Goal: Task Accomplishment & Management: Manage account settings

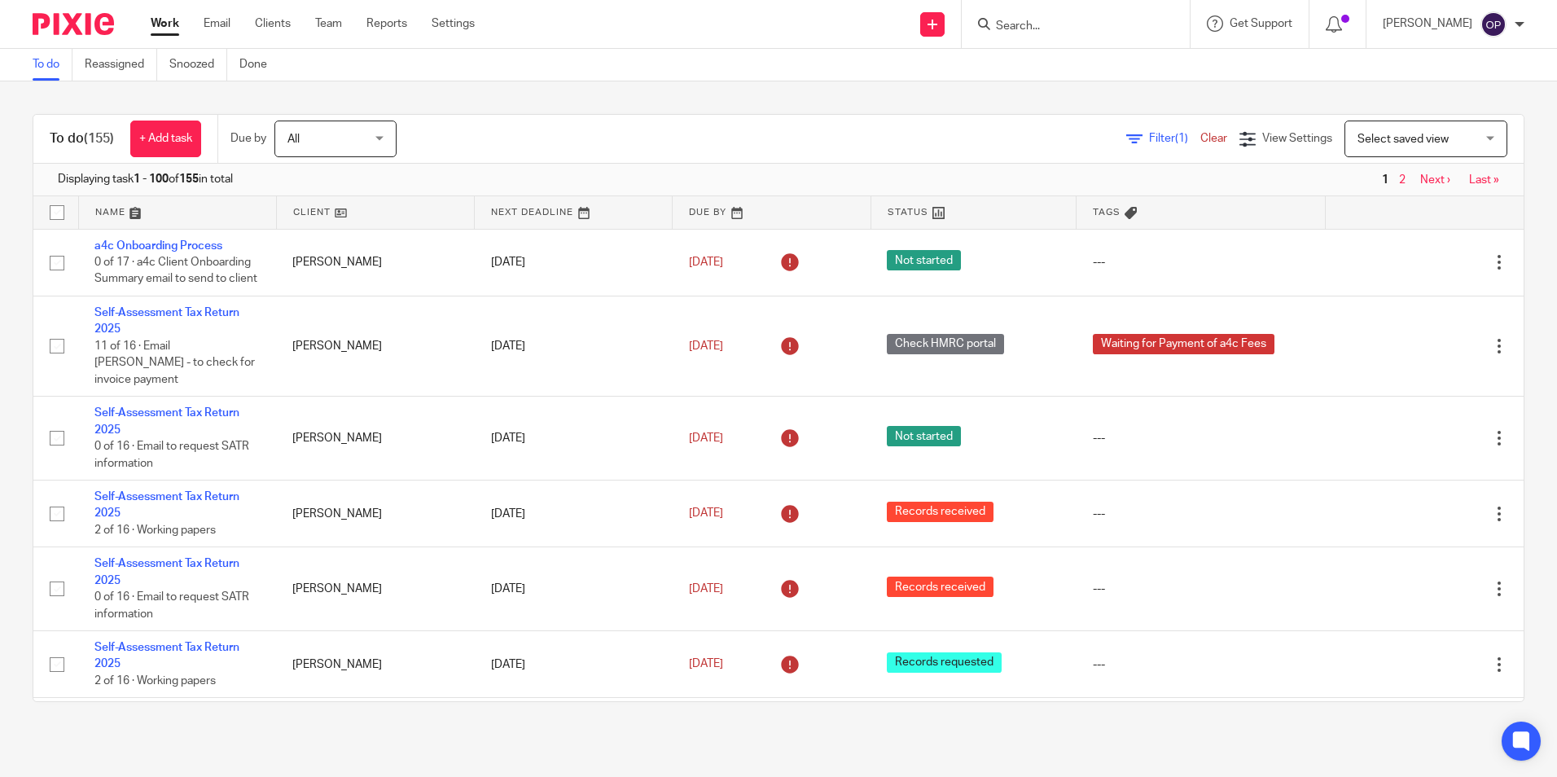
click at [1108, 28] on input "Search" at bounding box center [1067, 27] width 147 height 15
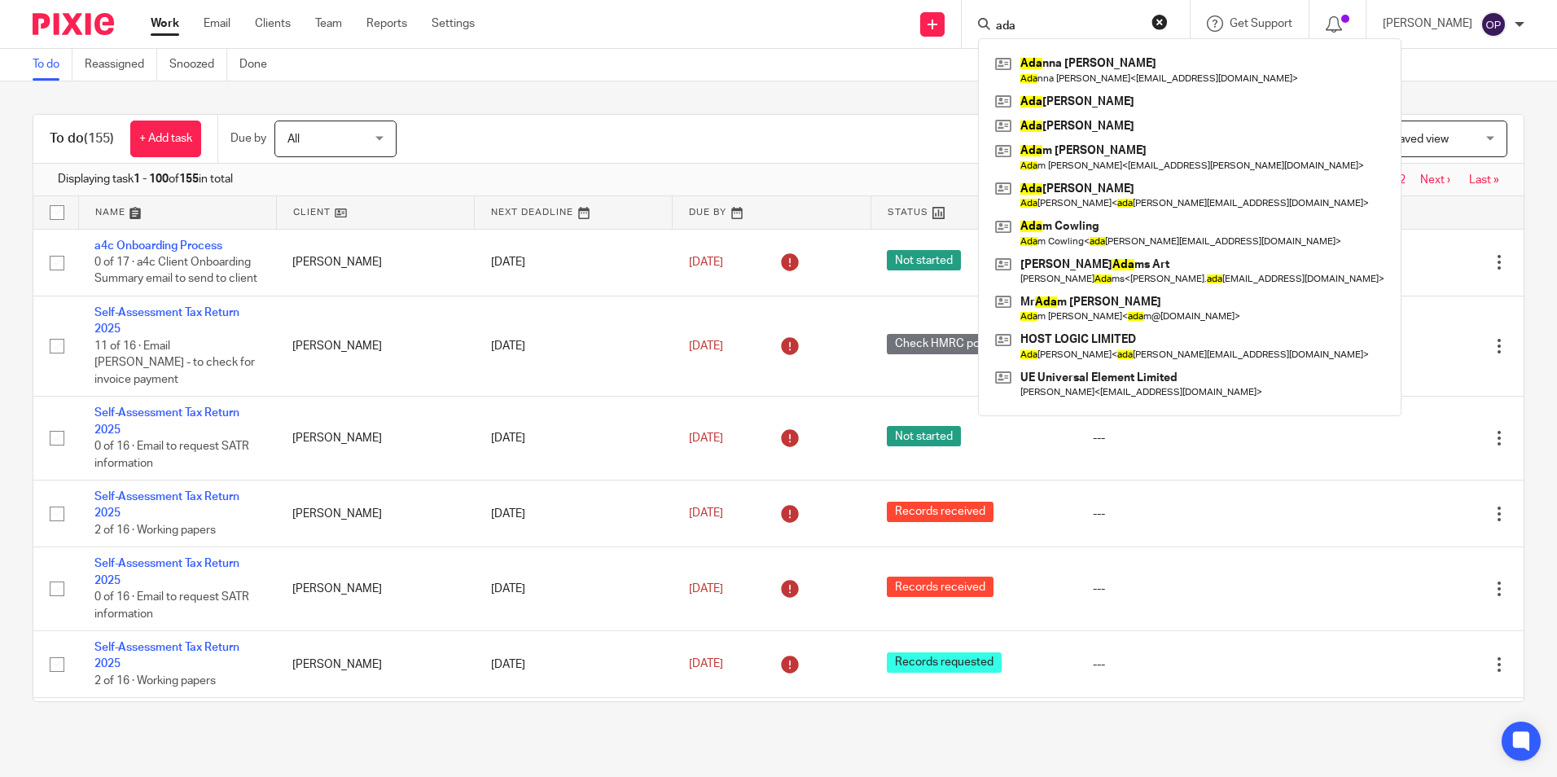
type input "ada"
click at [612, 153] on div "Filter (1) Clear View Settings View Settings (1) Filters Clear Save Manage save…" at bounding box center [974, 139] width 1099 height 37
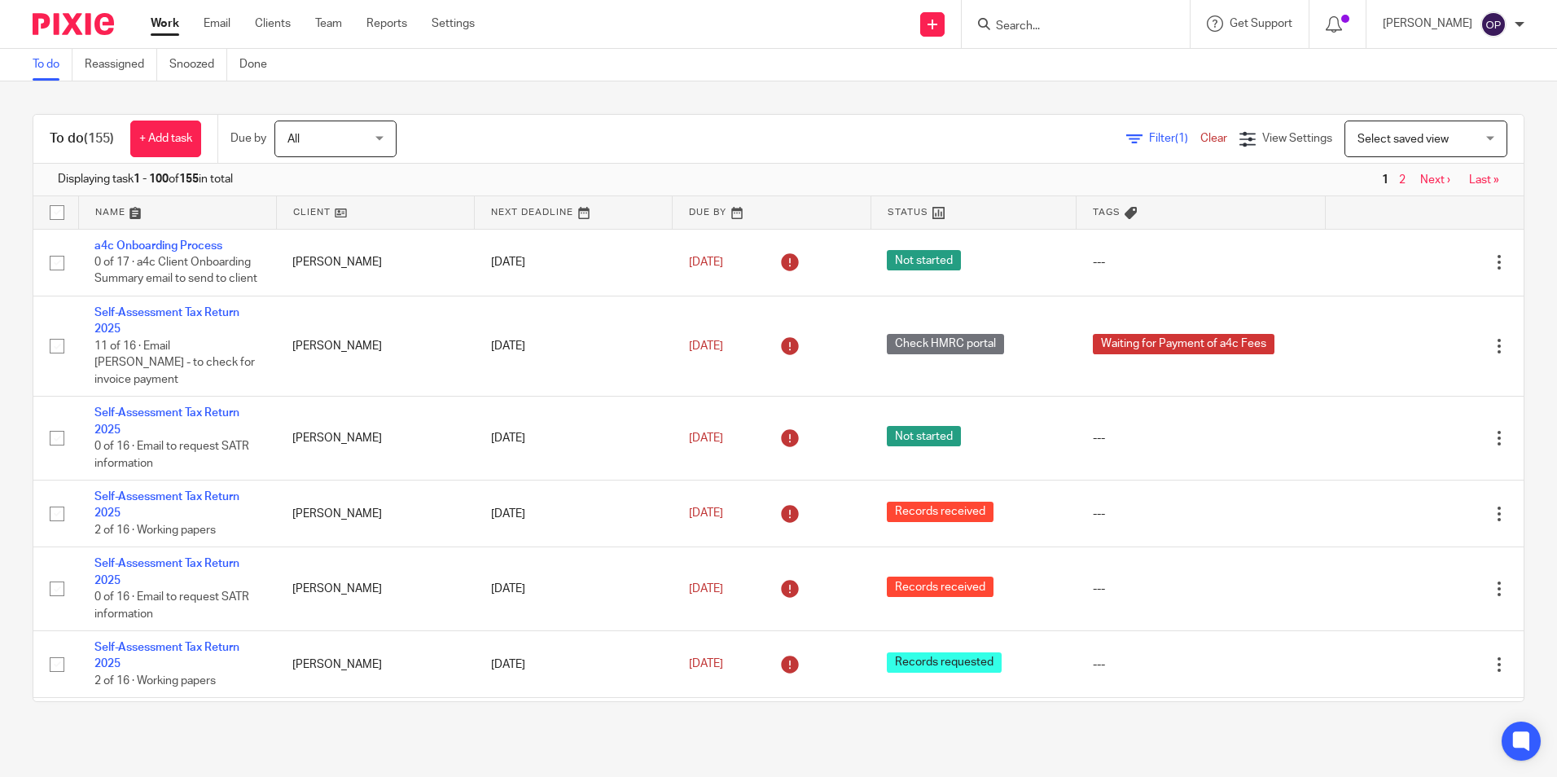
click at [1056, 17] on form at bounding box center [1080, 24] width 173 height 20
click at [1053, 25] on input "Search" at bounding box center [1067, 27] width 147 height 15
type input "s"
click at [1093, 23] on input "Search" at bounding box center [1067, 27] width 147 height 15
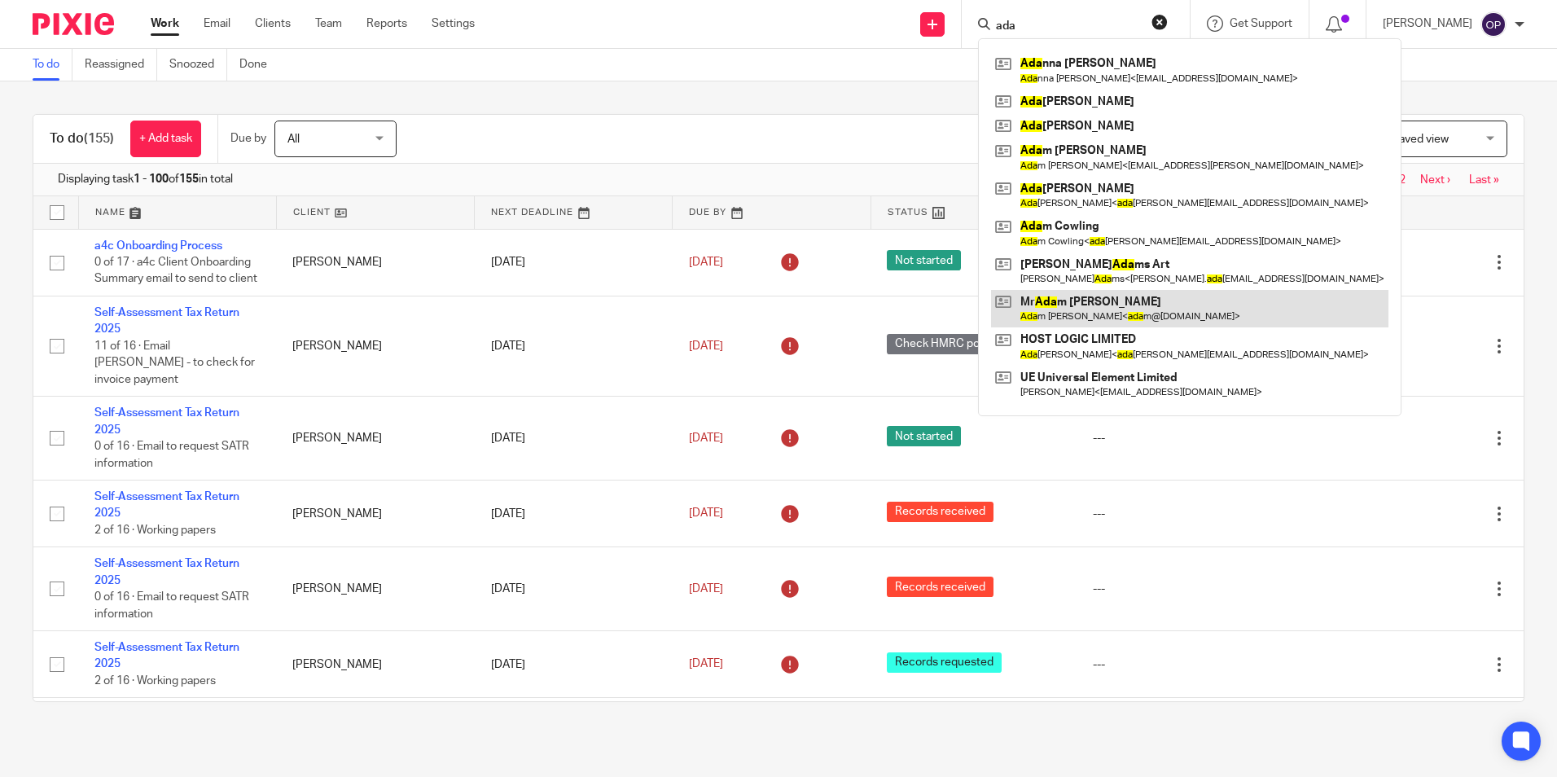
type input "ada"
click at [1133, 301] on link at bounding box center [1189, 308] width 397 height 37
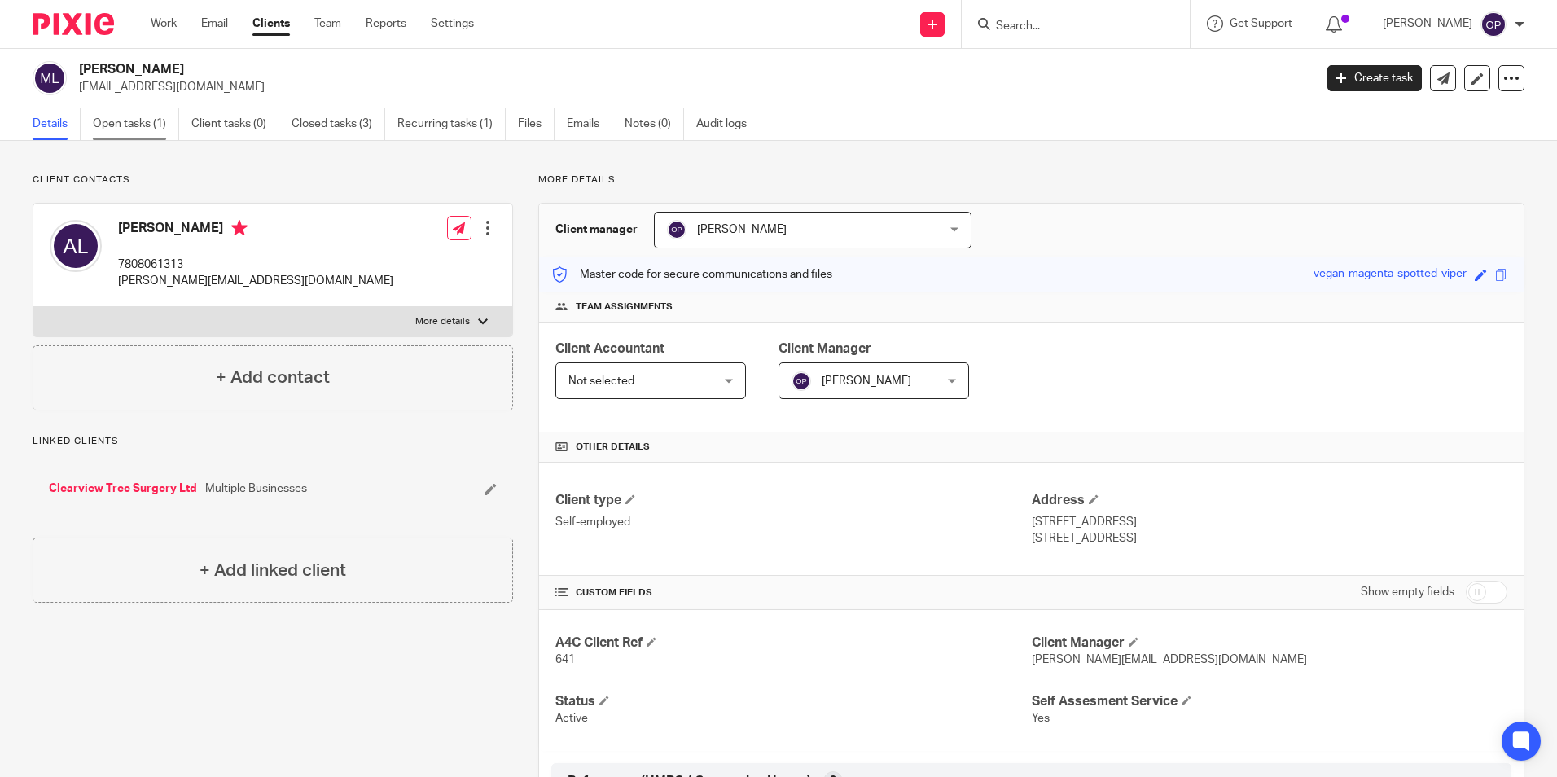
click at [154, 117] on link "Open tasks (1)" at bounding box center [136, 124] width 86 height 32
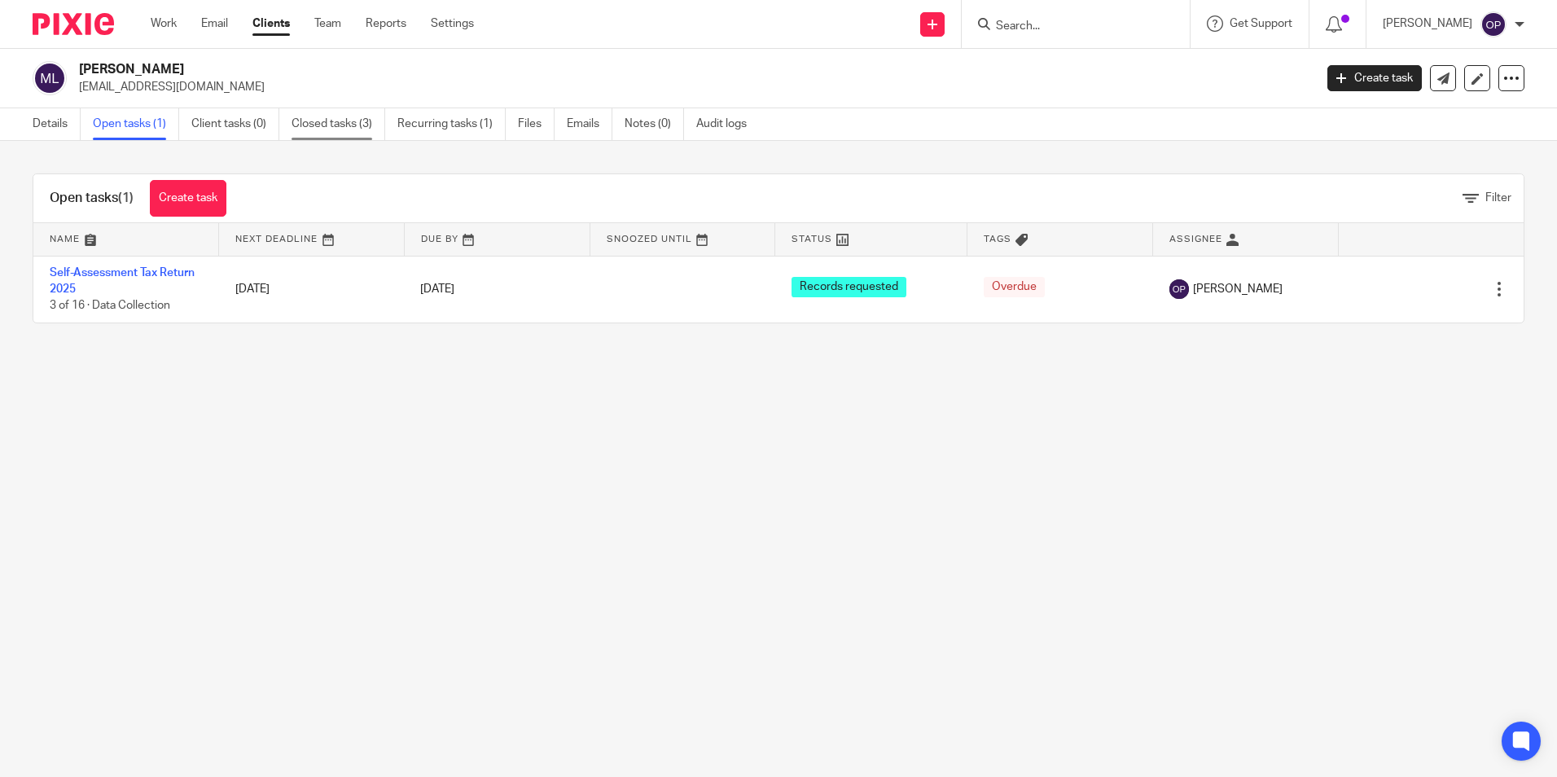
click at [350, 129] on link "Closed tasks (3)" at bounding box center [339, 124] width 94 height 32
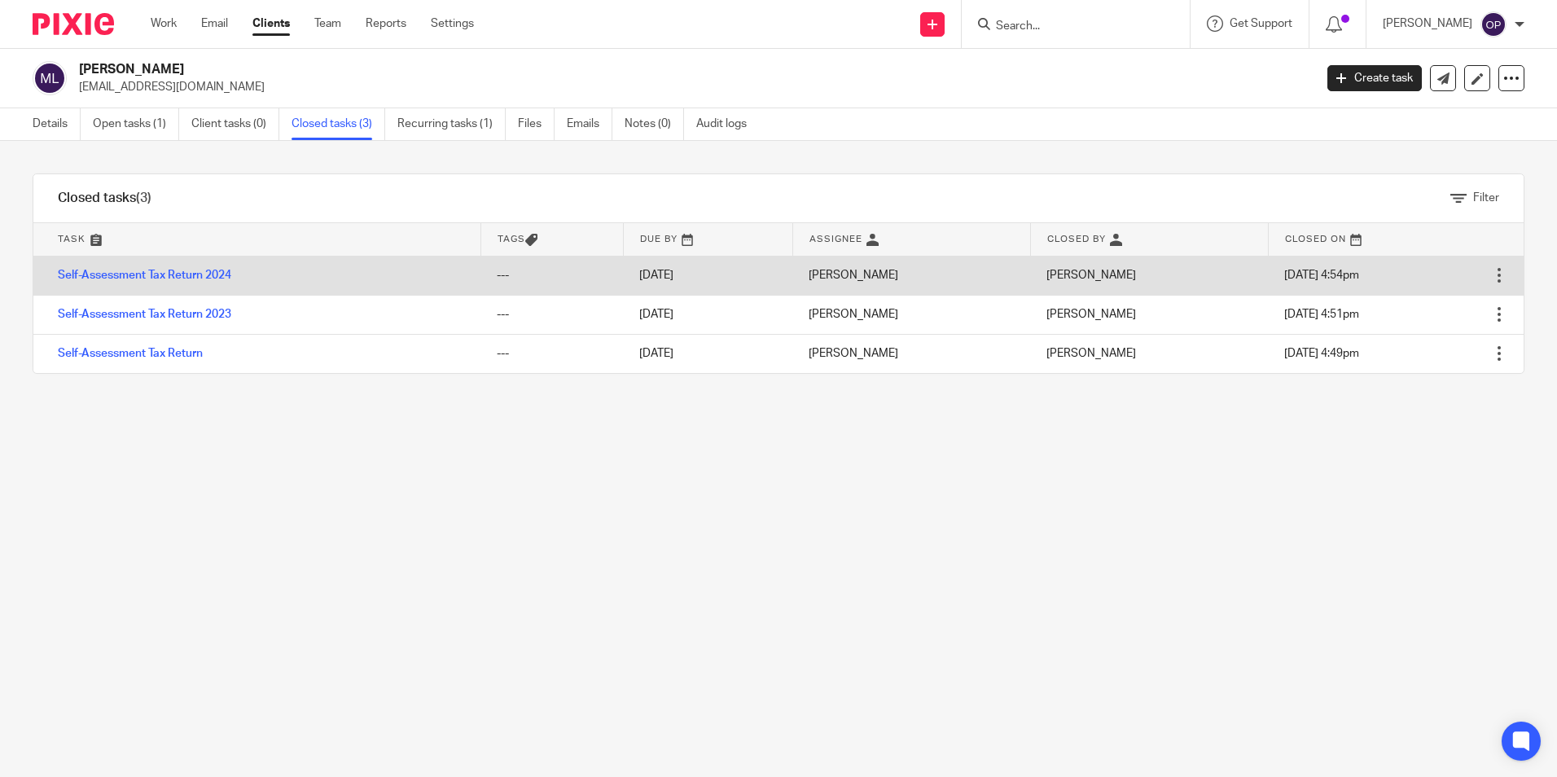
click at [199, 265] on td "Self-Assessment Tax Return 2024" at bounding box center [256, 275] width 447 height 39
click at [201, 270] on link "Self-Assessment Tax Return 2024" at bounding box center [144, 275] width 173 height 11
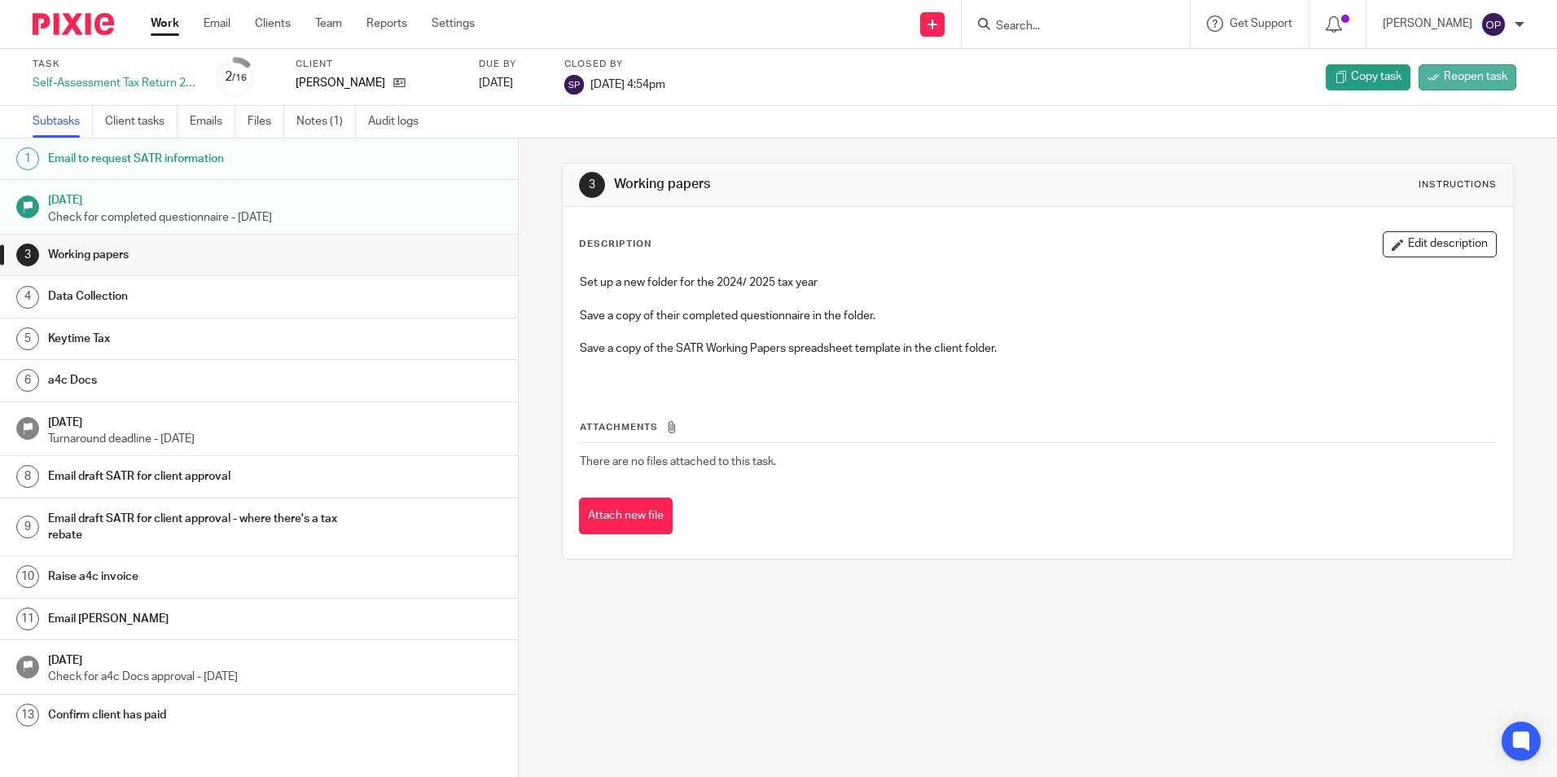
click at [1492, 84] on span "Reopen task" at bounding box center [1476, 76] width 64 height 16
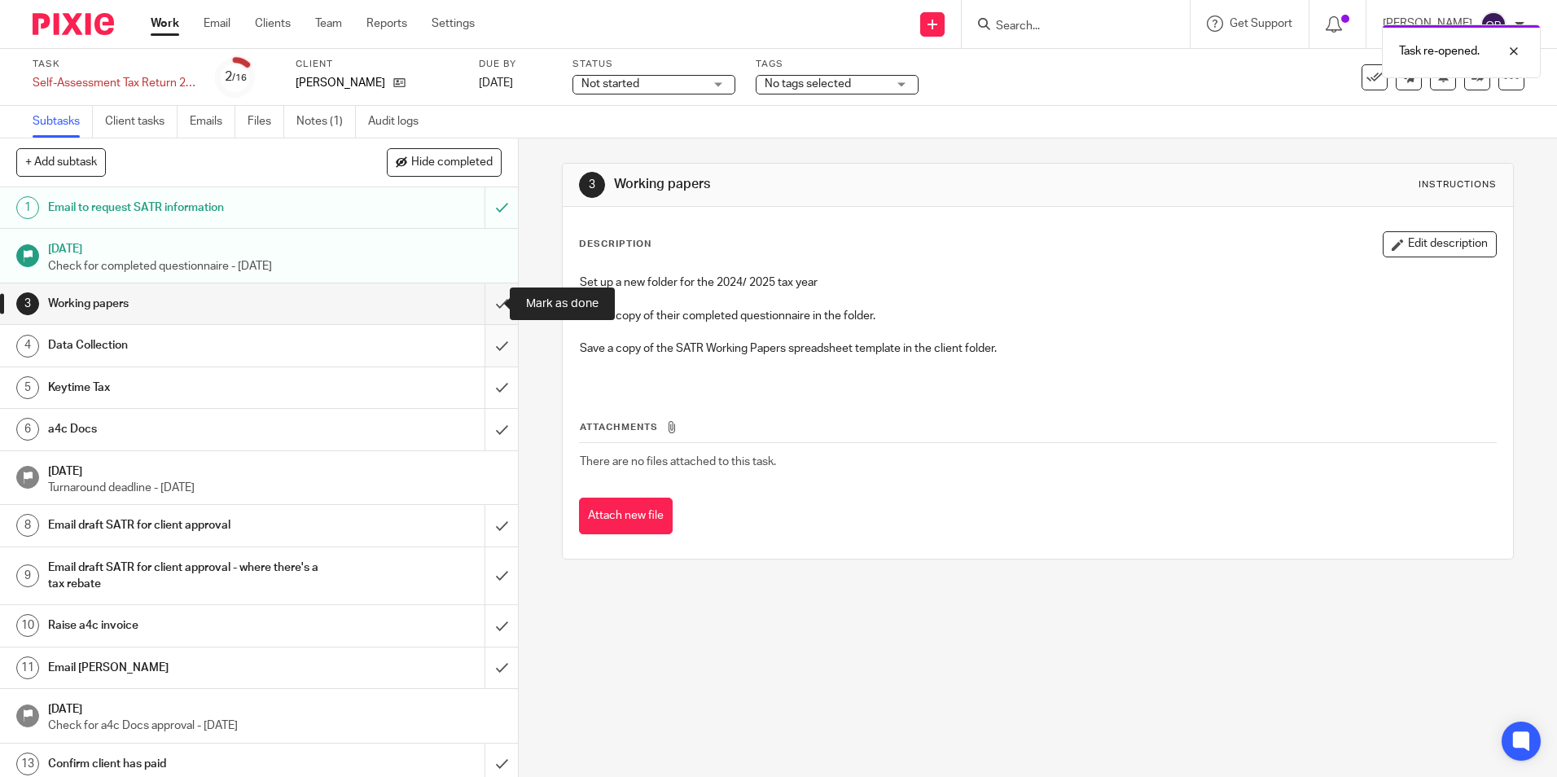
drag, startPoint x: 476, startPoint y: 309, endPoint x: 477, endPoint y: 333, distance: 24.5
click at [476, 309] on input "submit" at bounding box center [259, 303] width 518 height 41
click at [477, 336] on input "submit" at bounding box center [259, 345] width 518 height 41
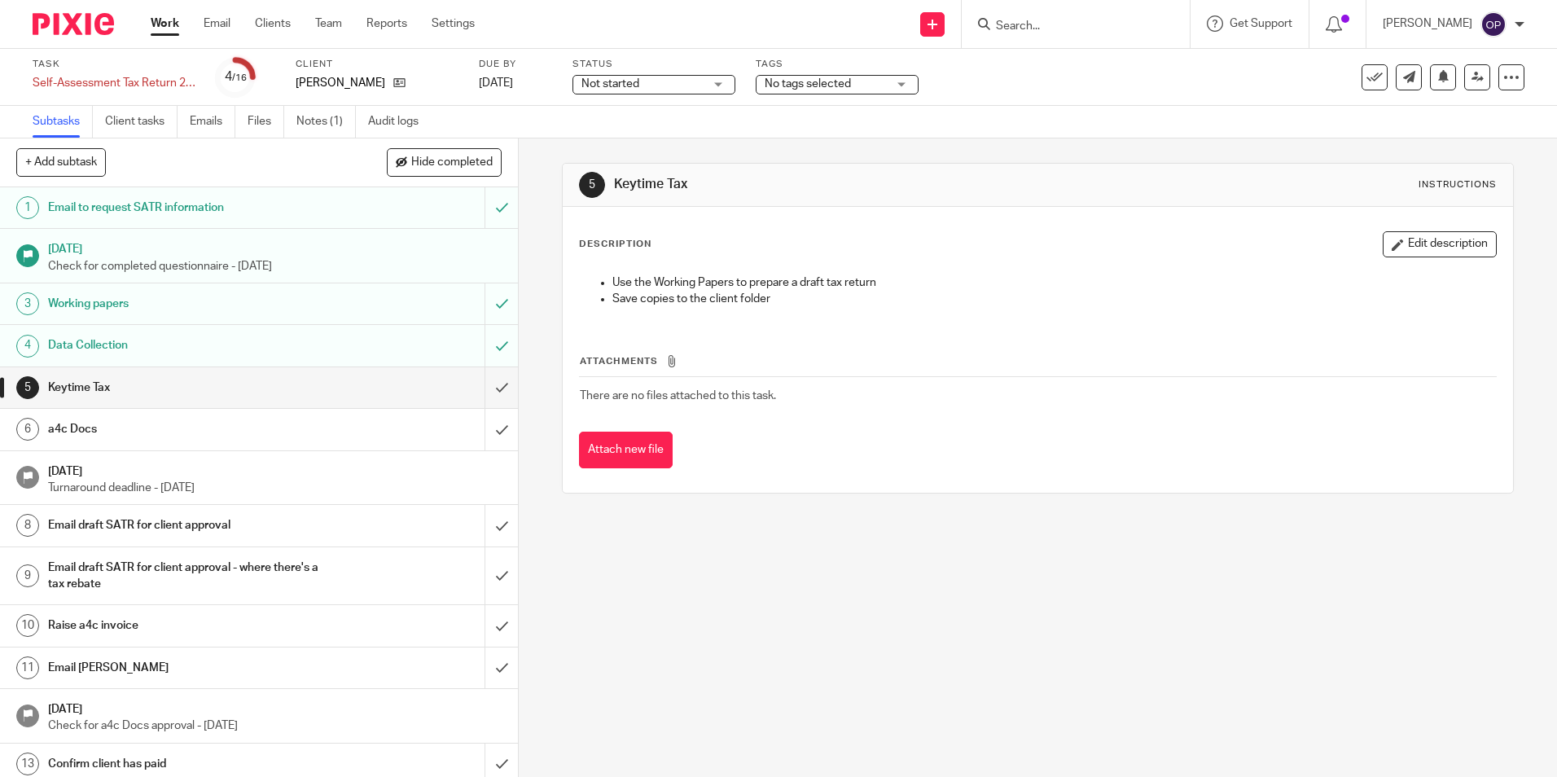
click at [481, 430] on input "submit" at bounding box center [259, 429] width 518 height 41
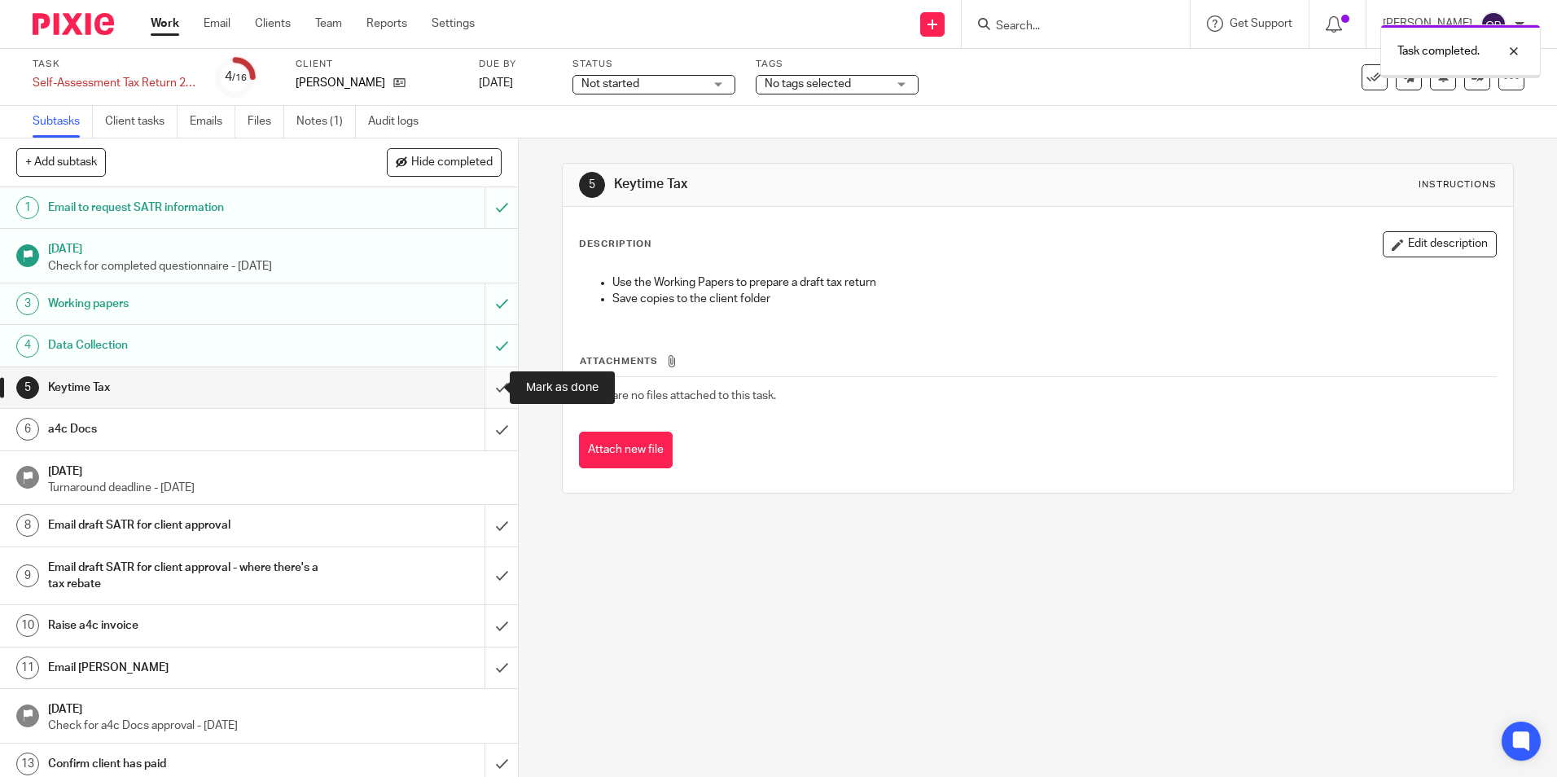
click at [481, 398] on input "submit" at bounding box center [259, 387] width 518 height 41
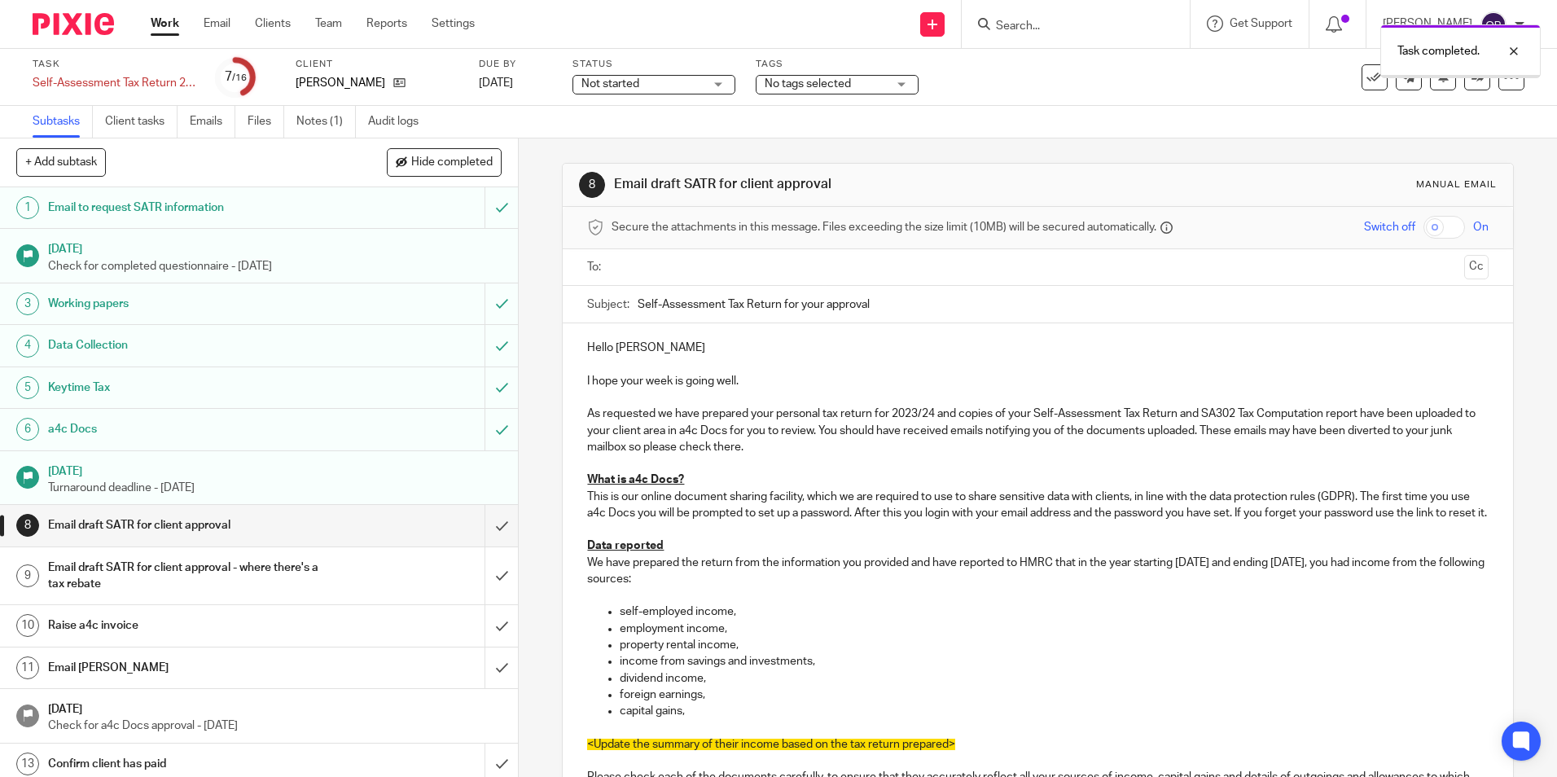
click at [788, 254] on ul at bounding box center [1038, 267] width 850 height 27
click at [784, 263] on input "text" at bounding box center [1037, 267] width 840 height 19
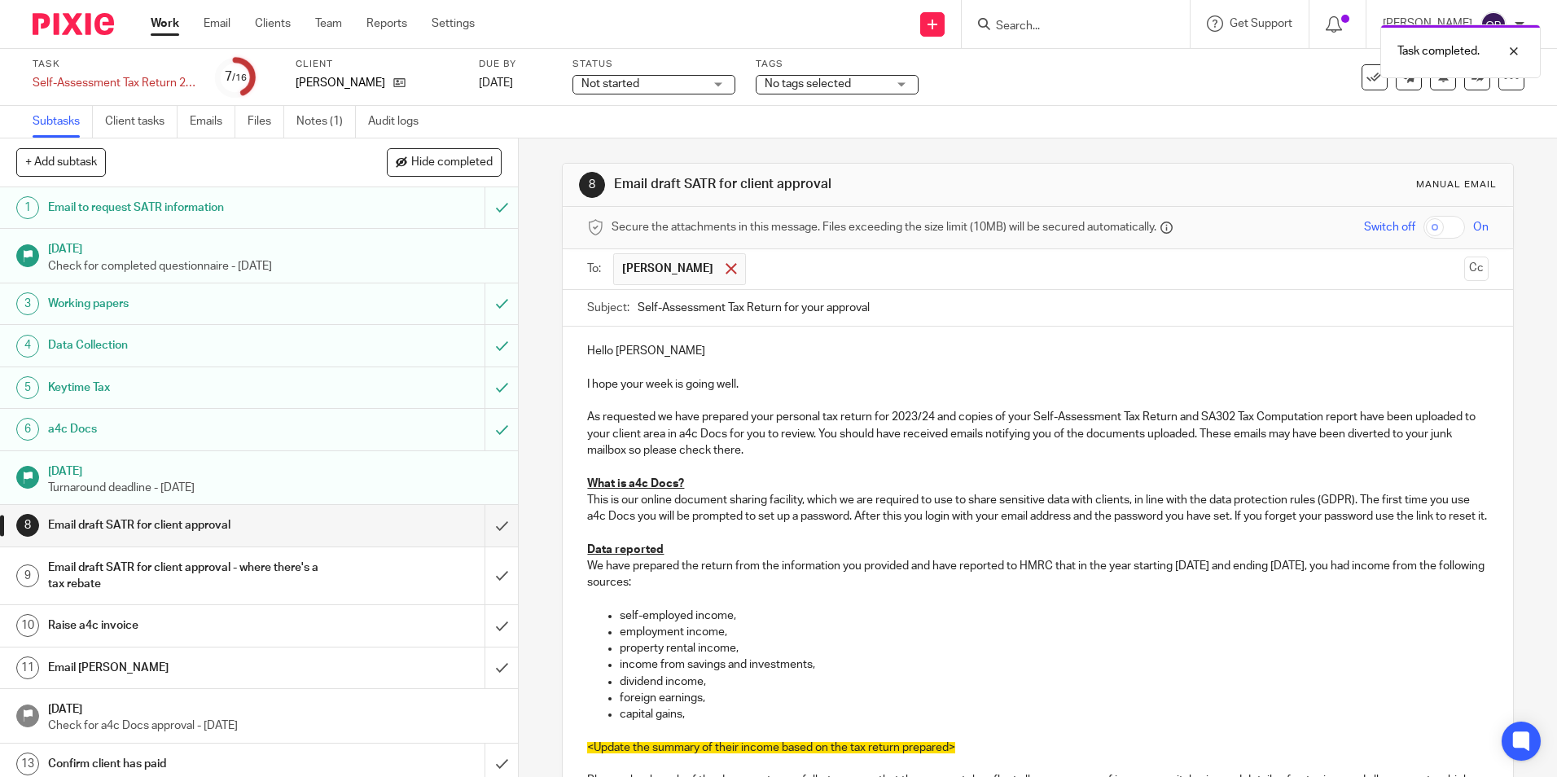
click at [726, 267] on span at bounding box center [731, 268] width 11 height 11
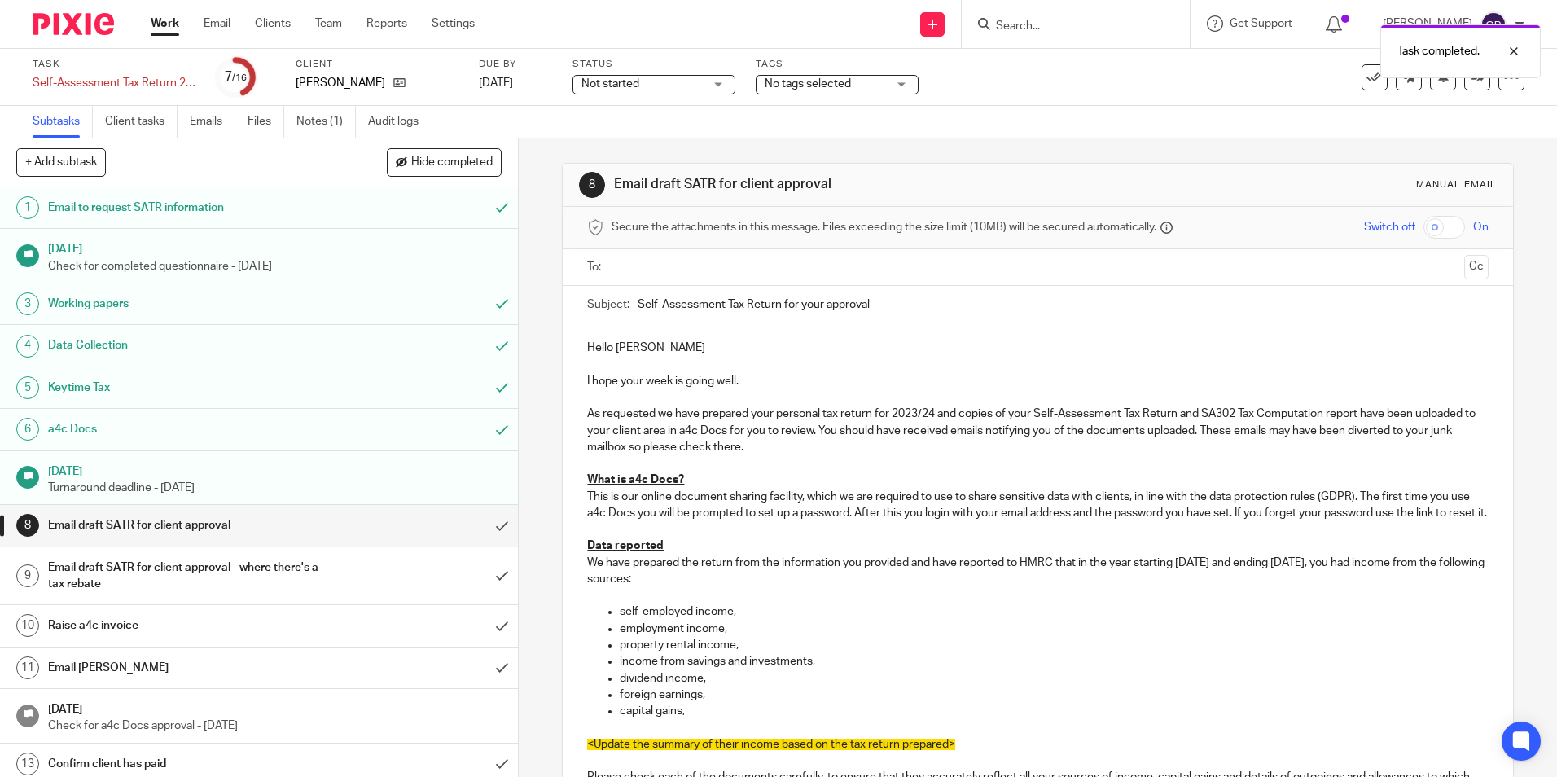
click at [738, 287] on input "Self-Assessment Tax Return for your approval" at bounding box center [1063, 304] width 850 height 37
click at [735, 268] on input "text" at bounding box center [1037, 267] width 840 height 19
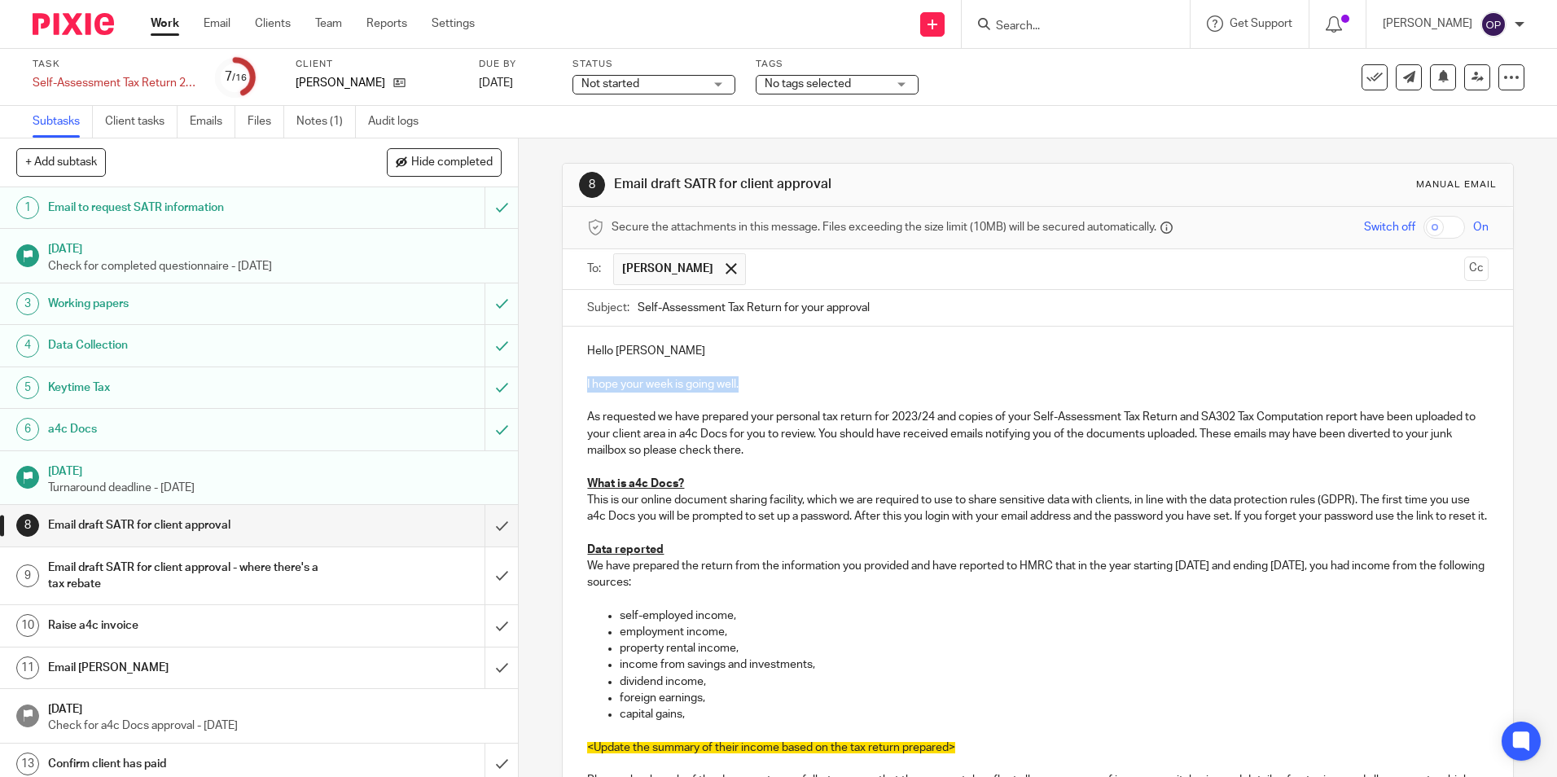
drag, startPoint x: 779, startPoint y: 387, endPoint x: 347, endPoint y: 384, distance: 432.5
click at [347, 384] on div "+ Add subtask Hide completed Cancel + Add 1 Email to request SATR information 2…" at bounding box center [778, 457] width 1557 height 639
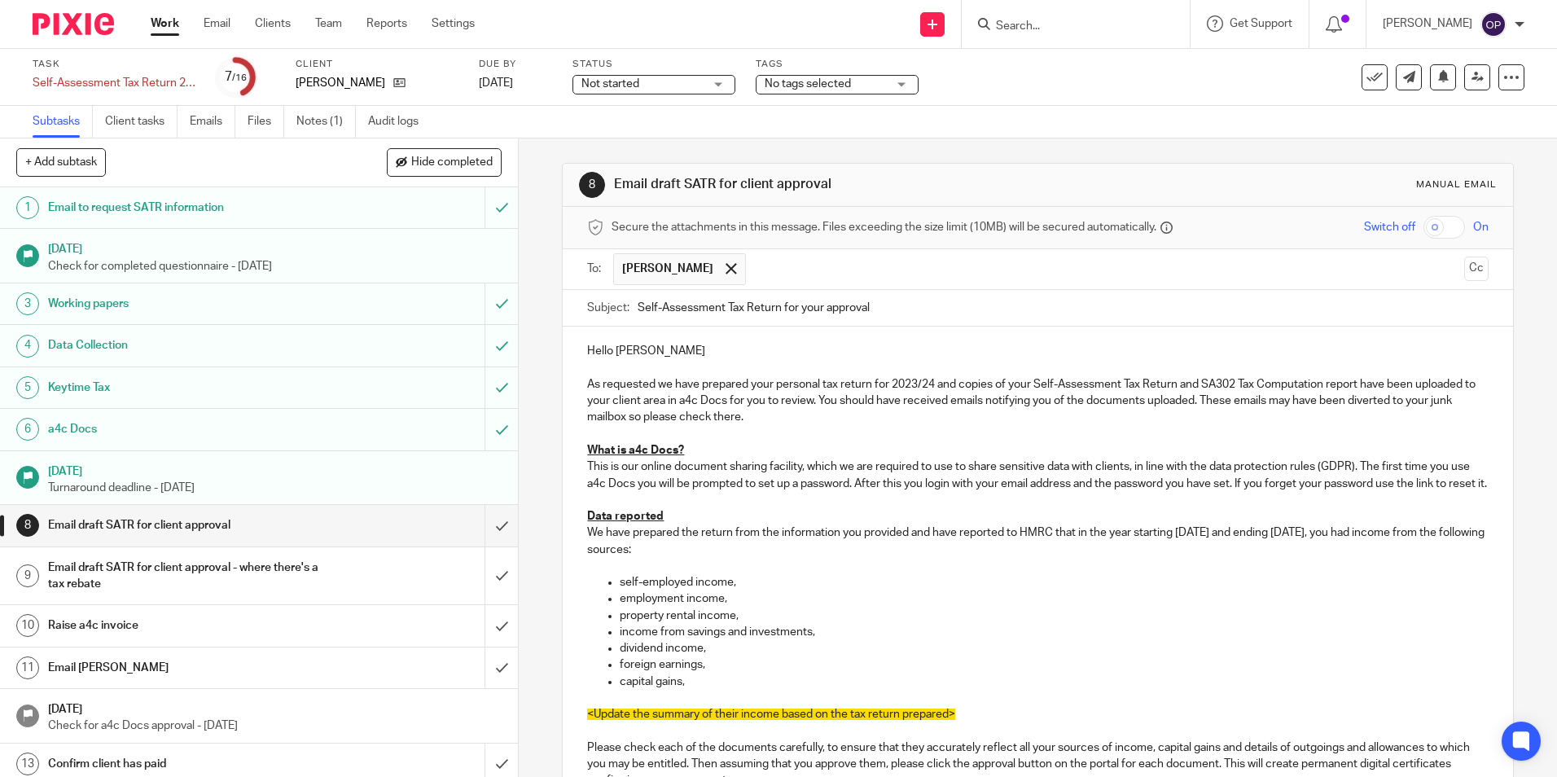
click at [675, 341] on div "Hello Adam As requested we have prepared your personal tax return for 2023/24 a…" at bounding box center [1038, 655] width 950 height 656
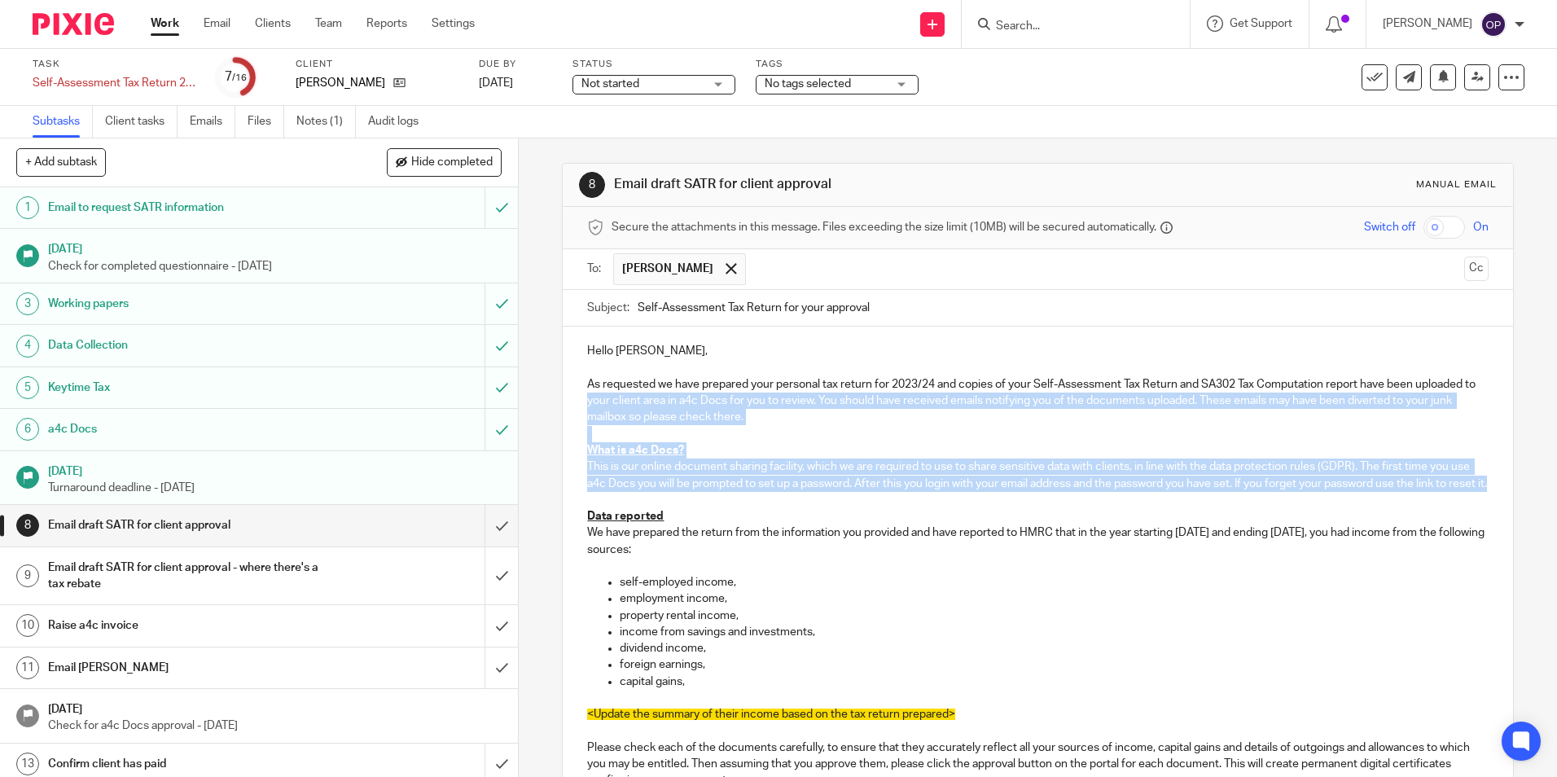
drag, startPoint x: 718, startPoint y: 503, endPoint x: 648, endPoint y: 406, distance: 120.2
click at [648, 406] on div "Hello Adam, As requested we have prepared your personal tax return for 2023/24 …" at bounding box center [1038, 655] width 950 height 656
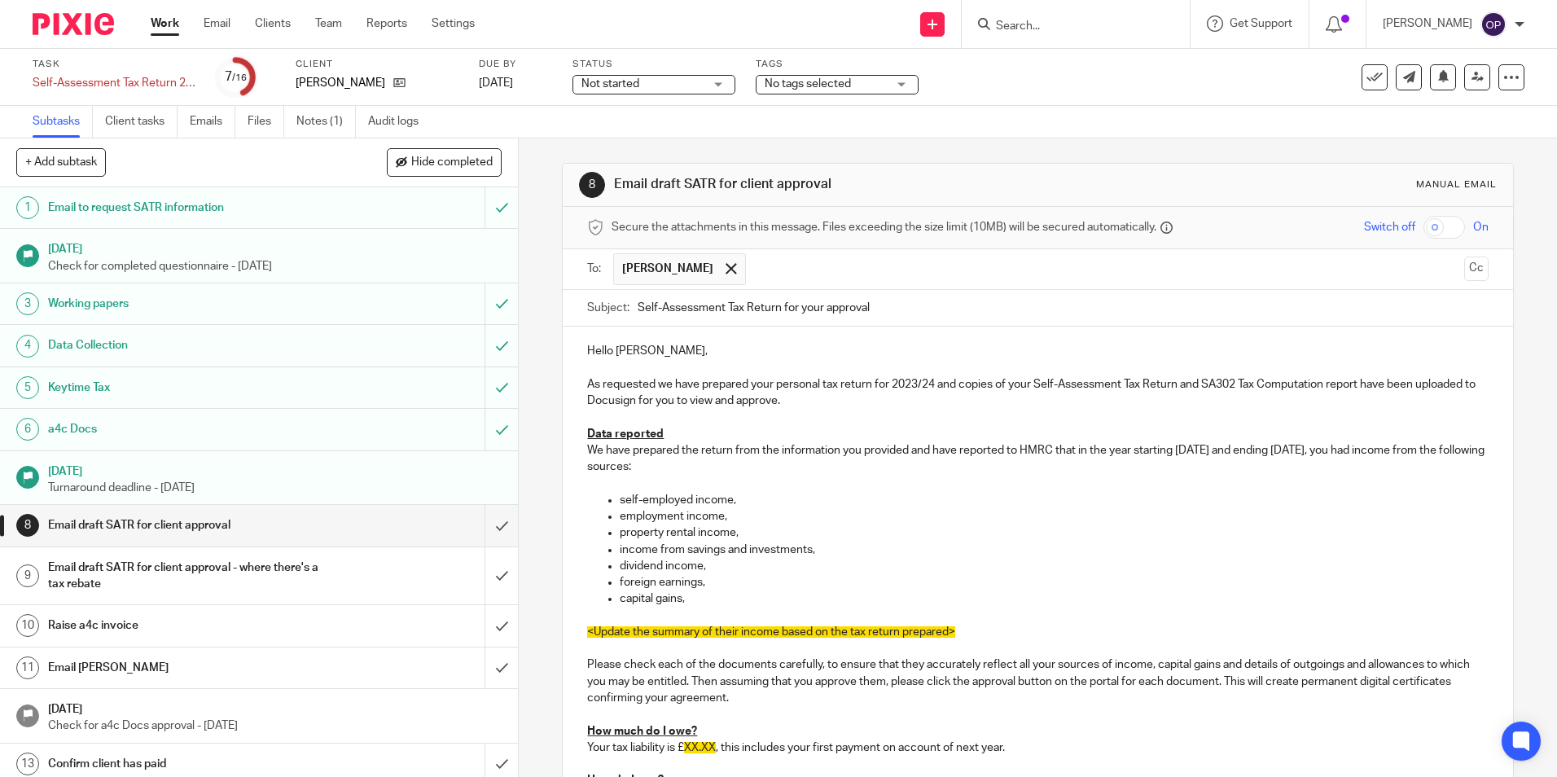
click at [864, 398] on p "As requested we have prepared your personal tax return for 2023/24 and copies o…" at bounding box center [1037, 392] width 901 height 33
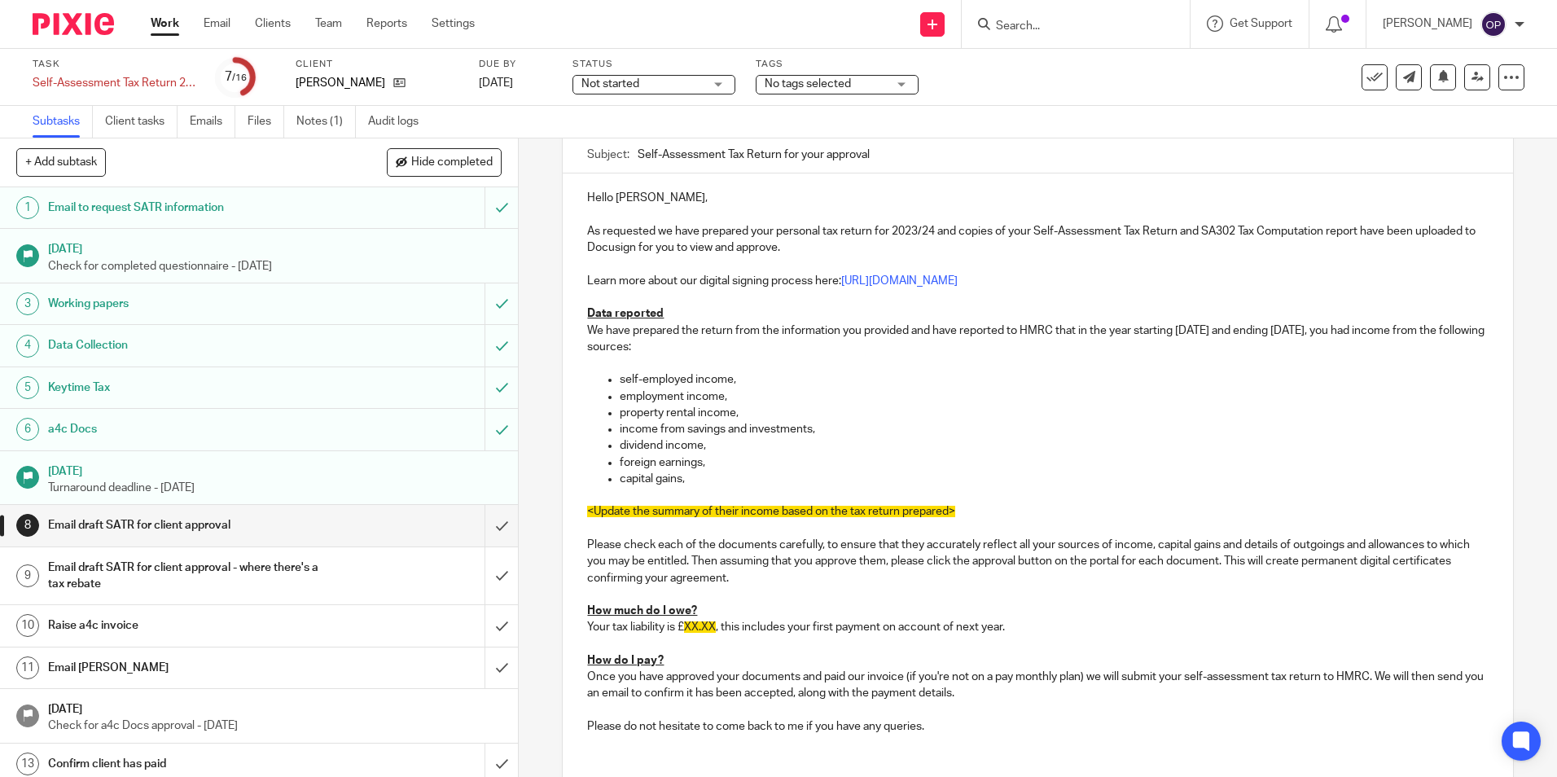
scroll to position [244, 0]
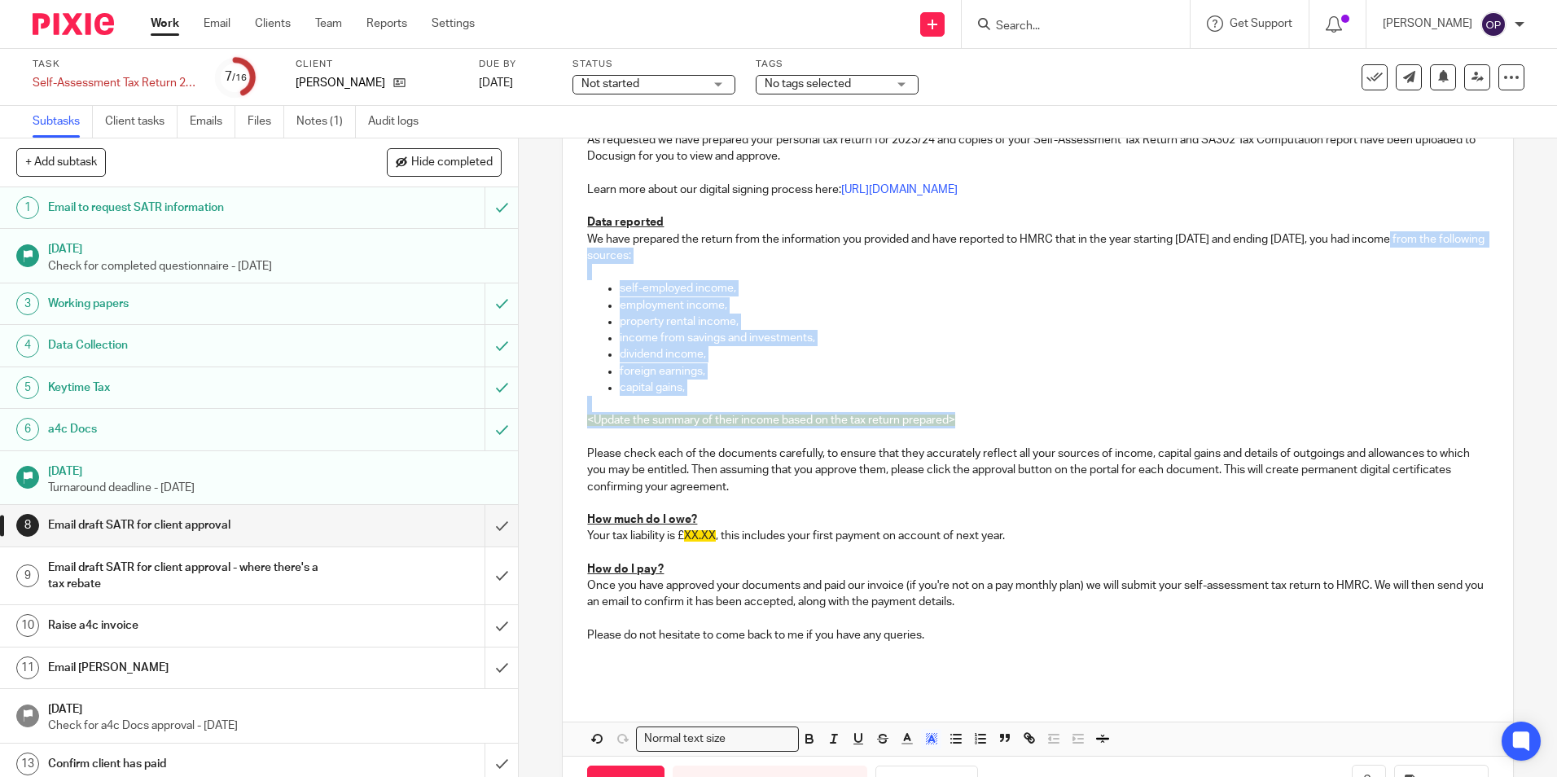
drag, startPoint x: 979, startPoint y: 427, endPoint x: 1377, endPoint y: 247, distance: 437.0
click at [1377, 247] on div "Hello Adam, As requested we have prepared your personal tax return for 2023/24 …" at bounding box center [1038, 385] width 950 height 606
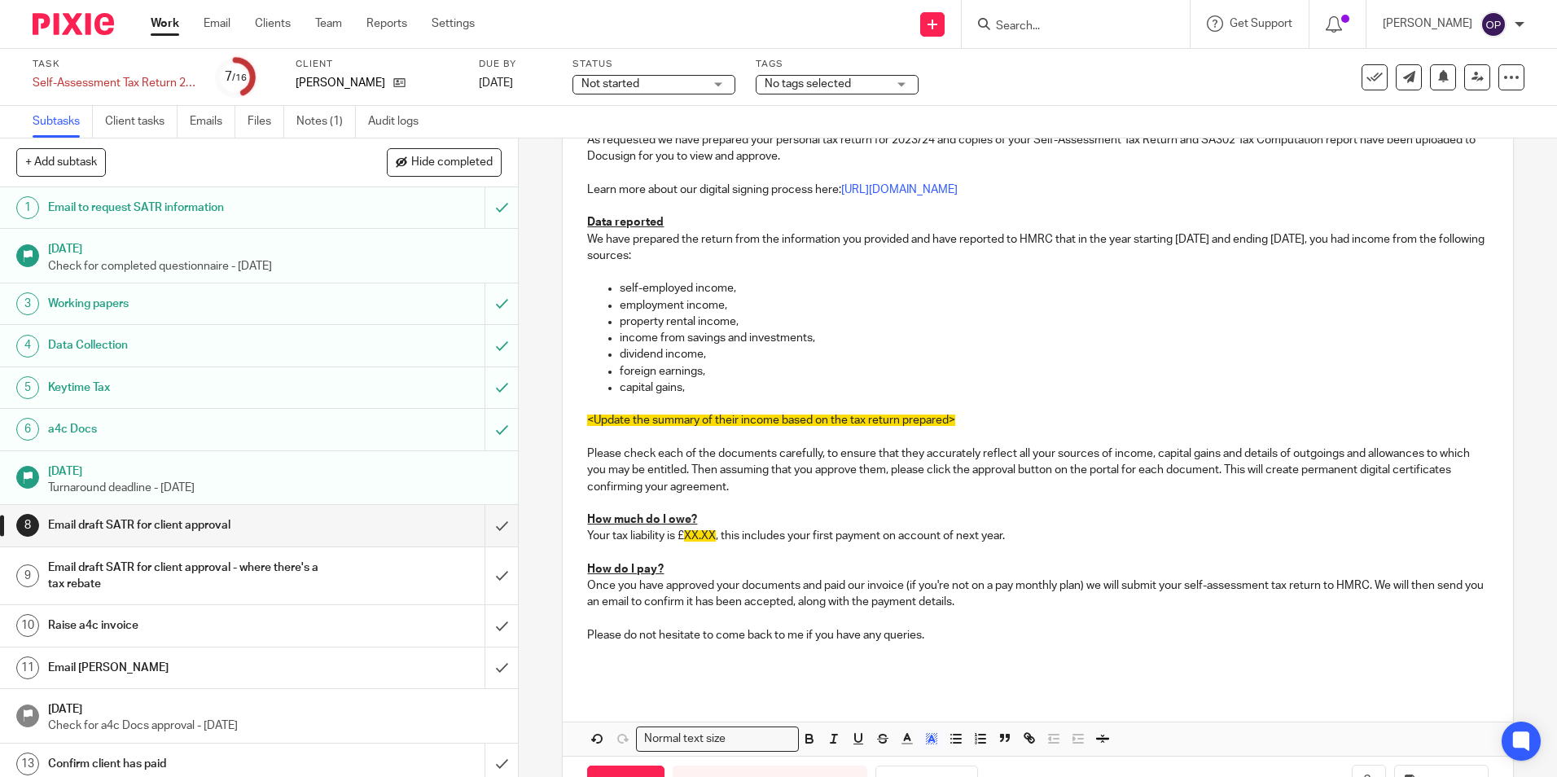
scroll to position [121, 0]
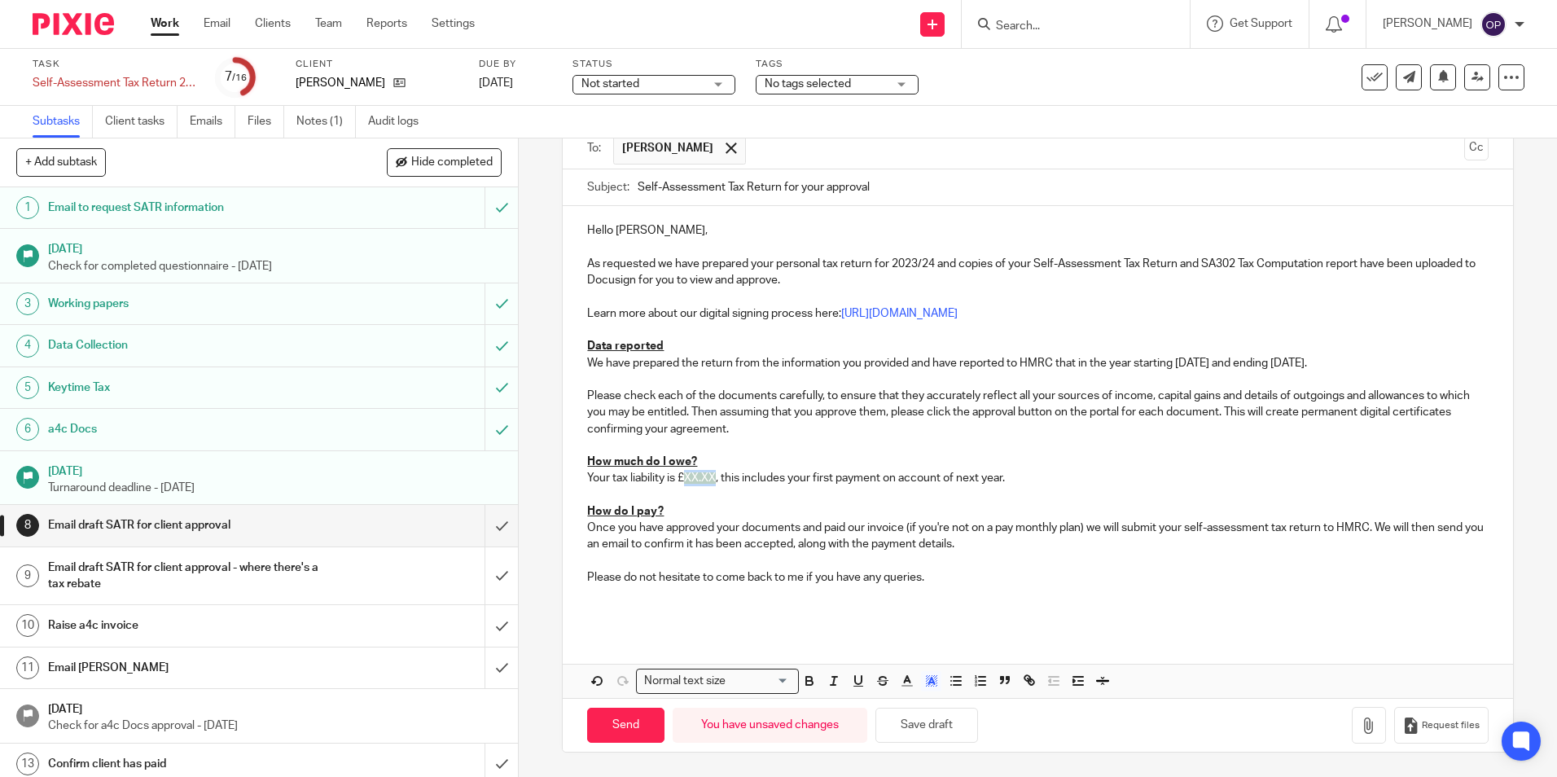
drag, startPoint x: 714, startPoint y: 474, endPoint x: 683, endPoint y: 474, distance: 30.9
click at [683, 474] on p "Your tax liability is £ XX.XX , this includes your first payment on account of …" at bounding box center [1037, 478] width 901 height 16
drag, startPoint x: 726, startPoint y: 477, endPoint x: 675, endPoint y: 485, distance: 51.0
click at [675, 485] on p "Your tax liability is £2,218.20, this includes your first payment on account of…" at bounding box center [1037, 478] width 901 height 16
click at [858, 506] on p "How do I pay?" at bounding box center [1037, 511] width 901 height 16
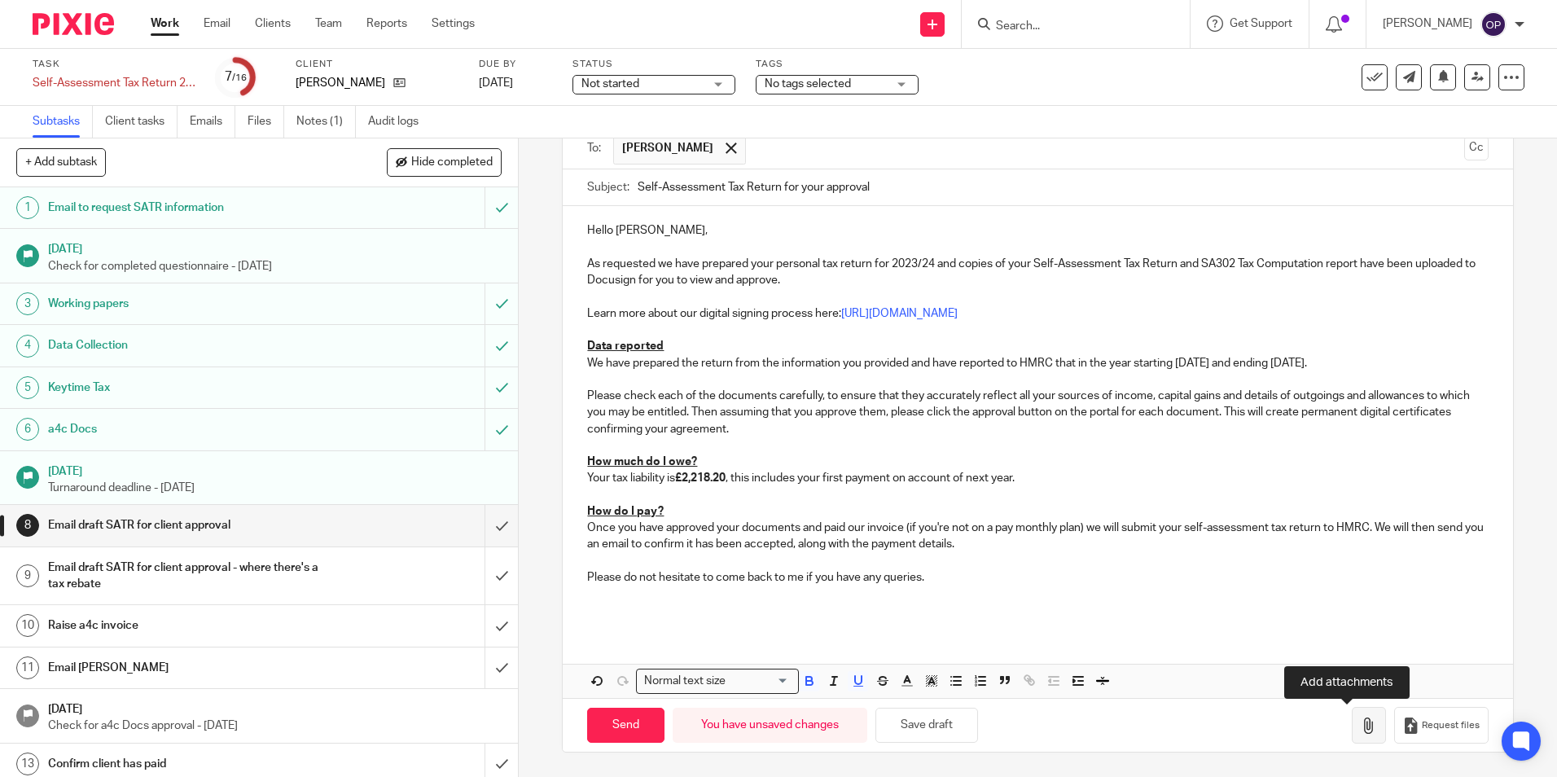
click at [1361, 723] on icon "button" at bounding box center [1369, 725] width 16 height 16
click at [726, 477] on strong "£2,218.20" at bounding box center [700, 477] width 50 height 11
drag, startPoint x: 728, startPoint y: 477, endPoint x: 674, endPoint y: 480, distance: 53.8
click at [674, 480] on p "Your tax liability is £2,218.20 , this includes your first payment on account o…" at bounding box center [1037, 478] width 901 height 16
click at [678, 478] on p "Your tax liability is 3,327.30, this includes your first payment on account of …" at bounding box center [1037, 478] width 901 height 16
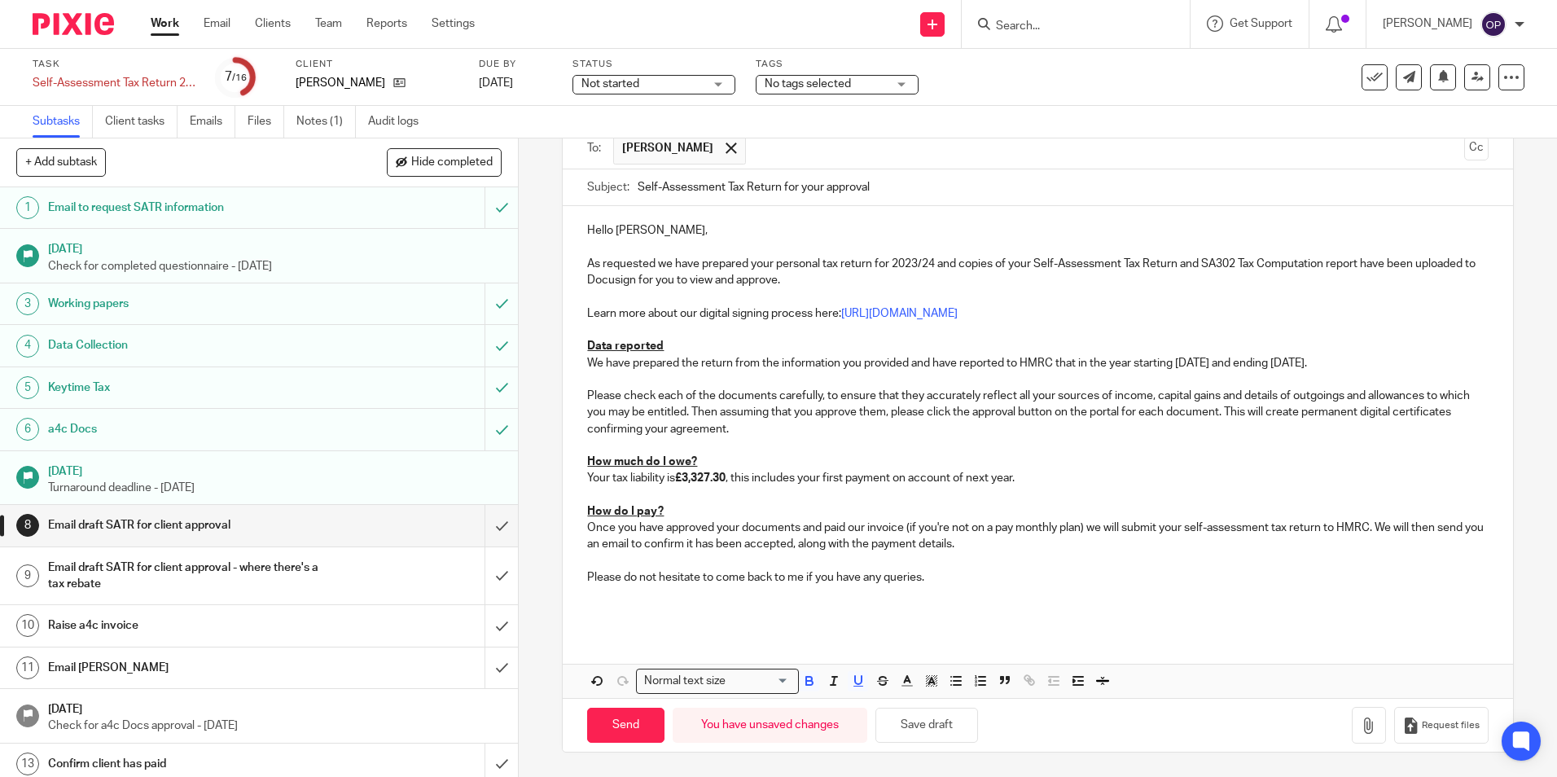
click at [915, 459] on p "How much do I owe?" at bounding box center [1037, 462] width 901 height 16
click at [1361, 731] on icon "button" at bounding box center [1369, 725] width 16 height 16
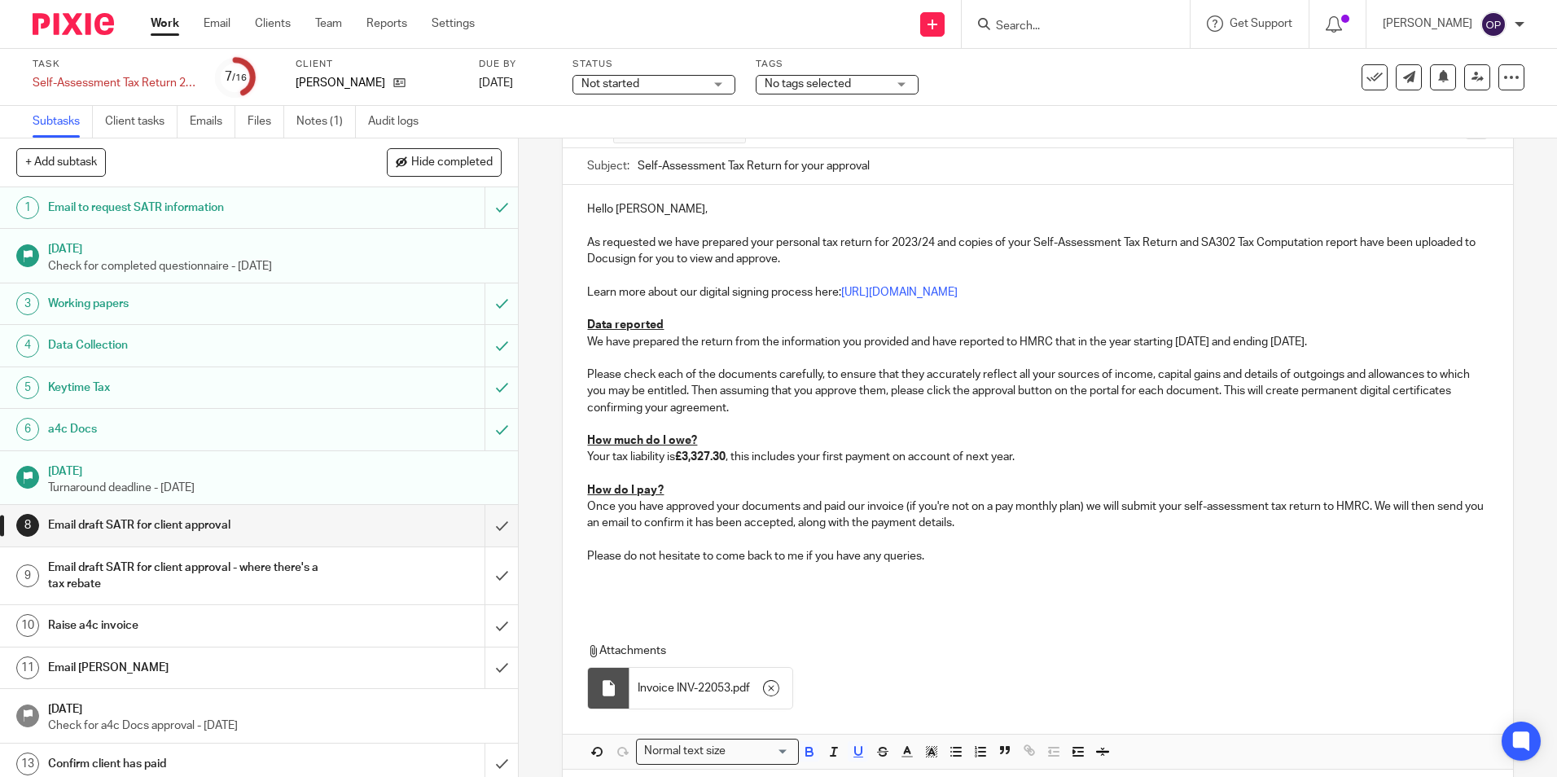
scroll to position [212, 0]
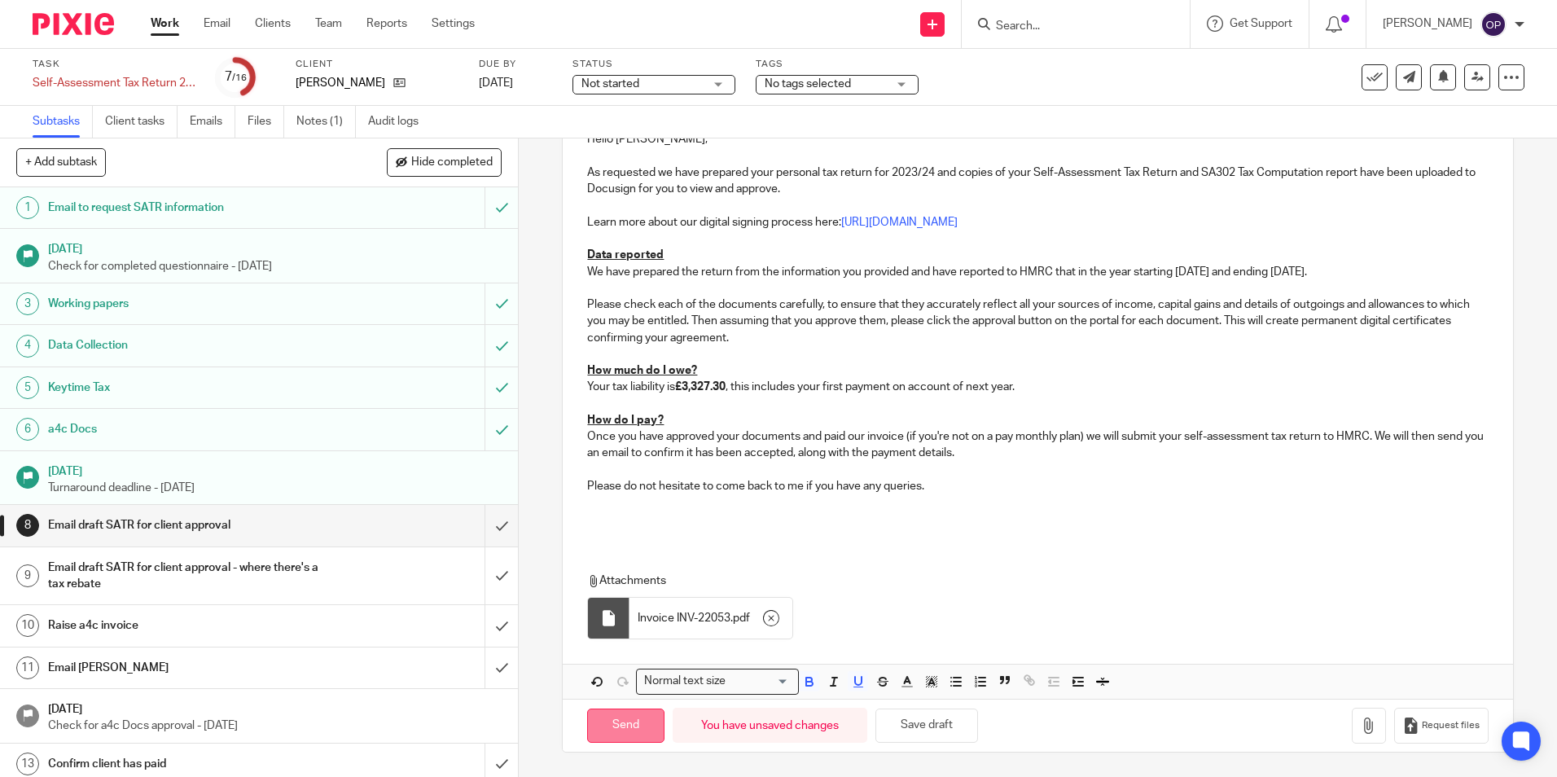
click at [620, 725] on input "Send" at bounding box center [625, 726] width 77 height 35
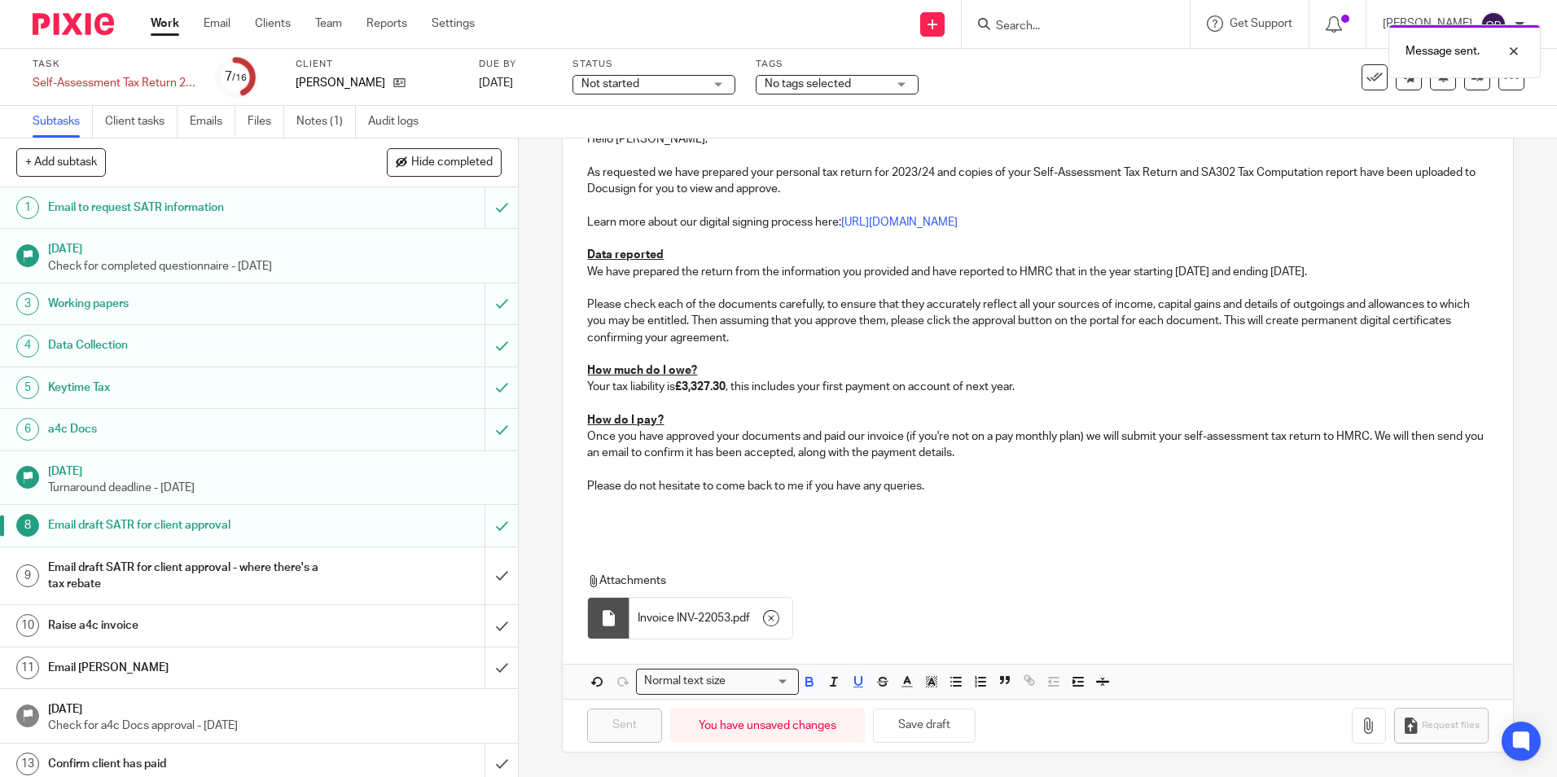
type input "Sent"
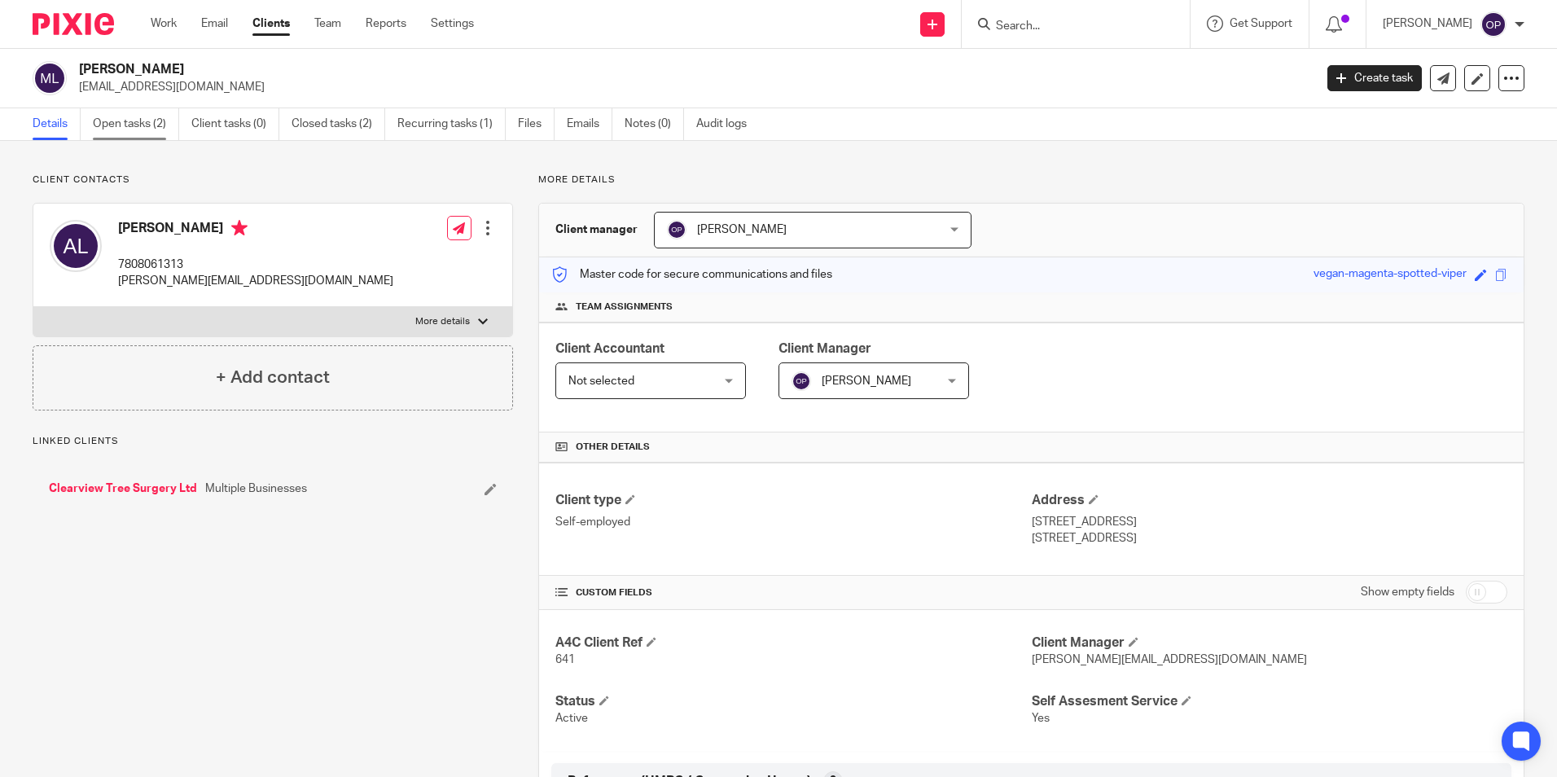
click at [129, 119] on link "Open tasks (2)" at bounding box center [136, 124] width 86 height 32
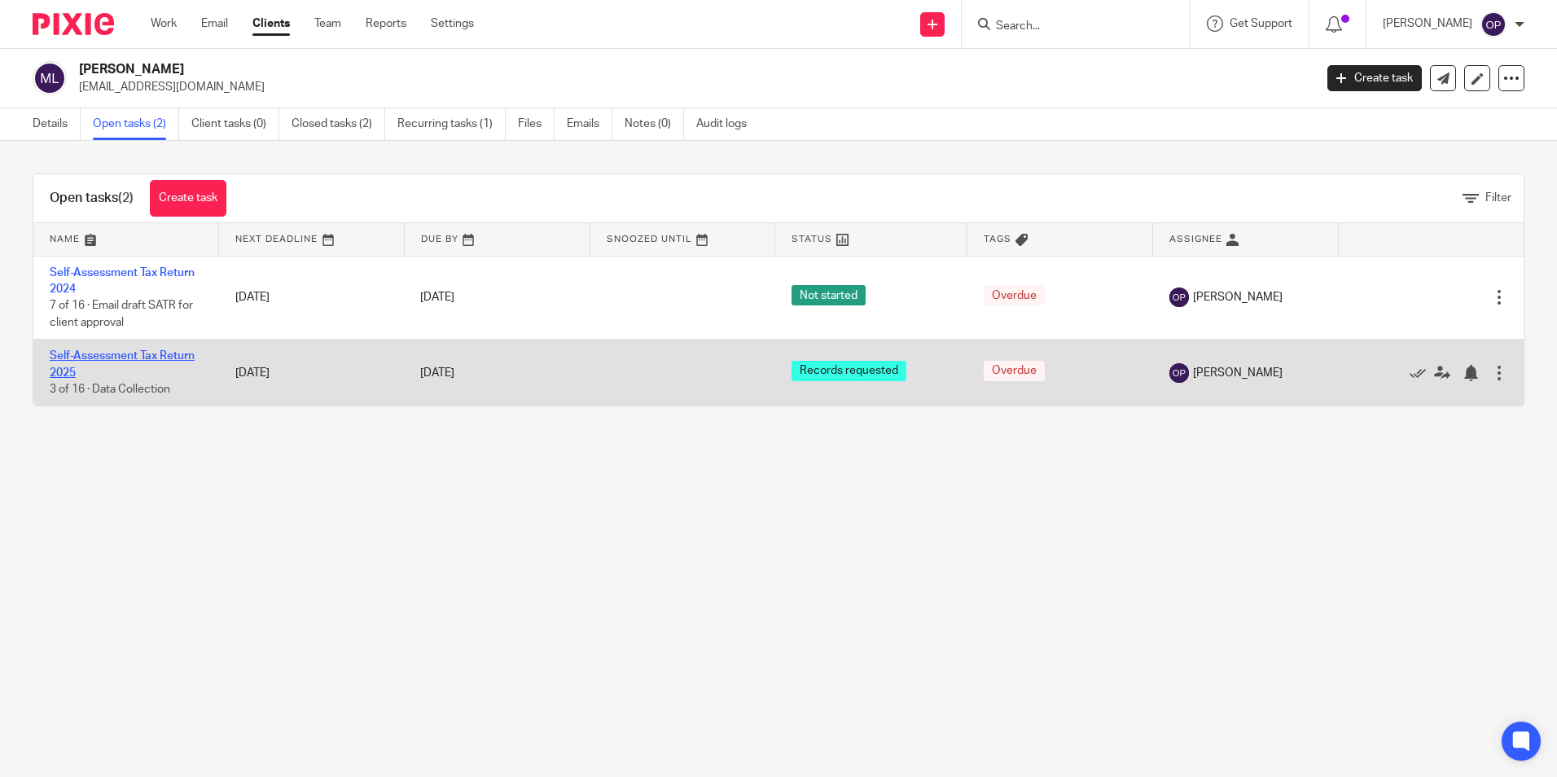
click at [157, 357] on link "Self-Assessment Tax Return 2025" at bounding box center [122, 364] width 145 height 28
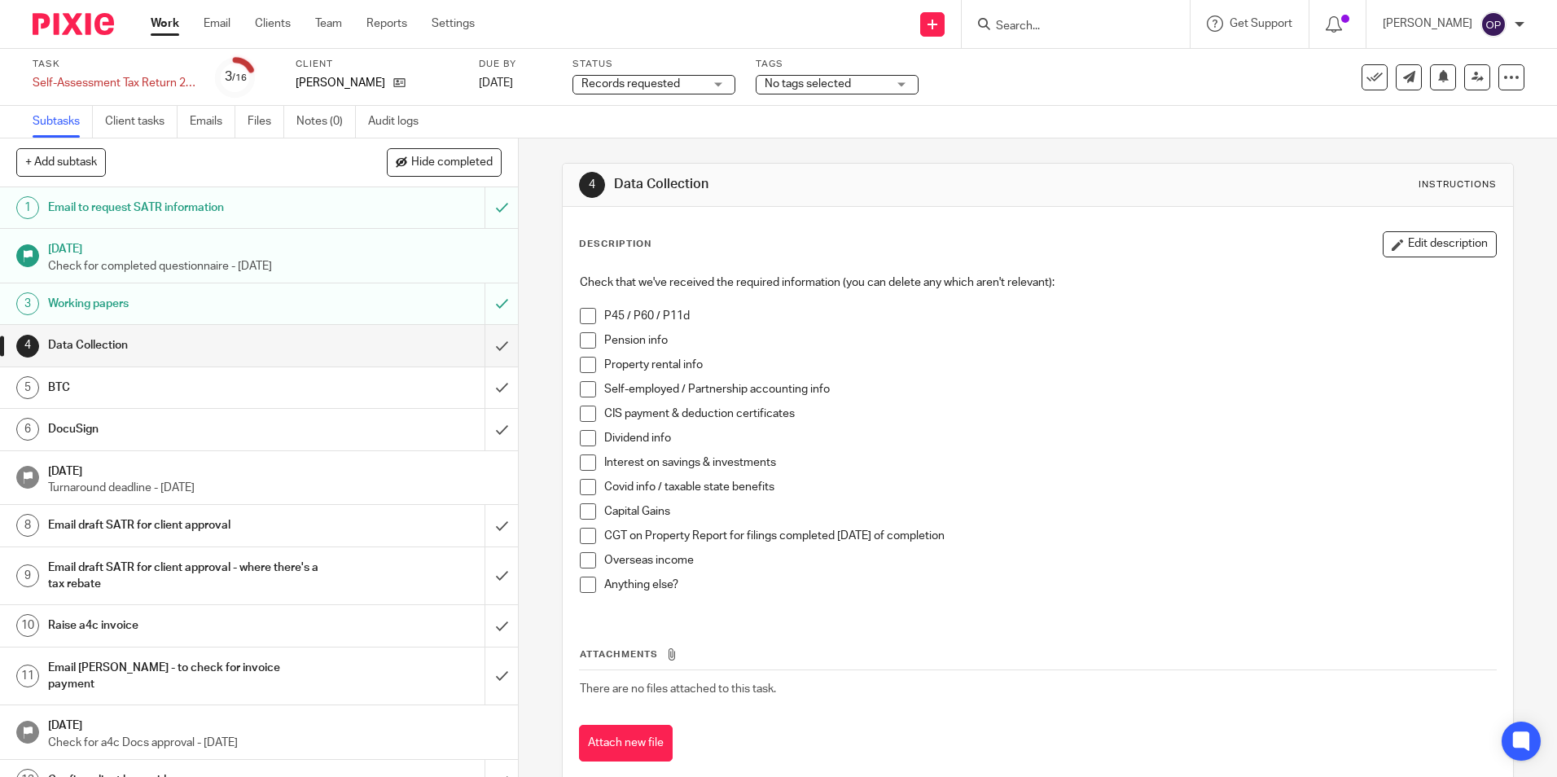
scroll to position [81, 0]
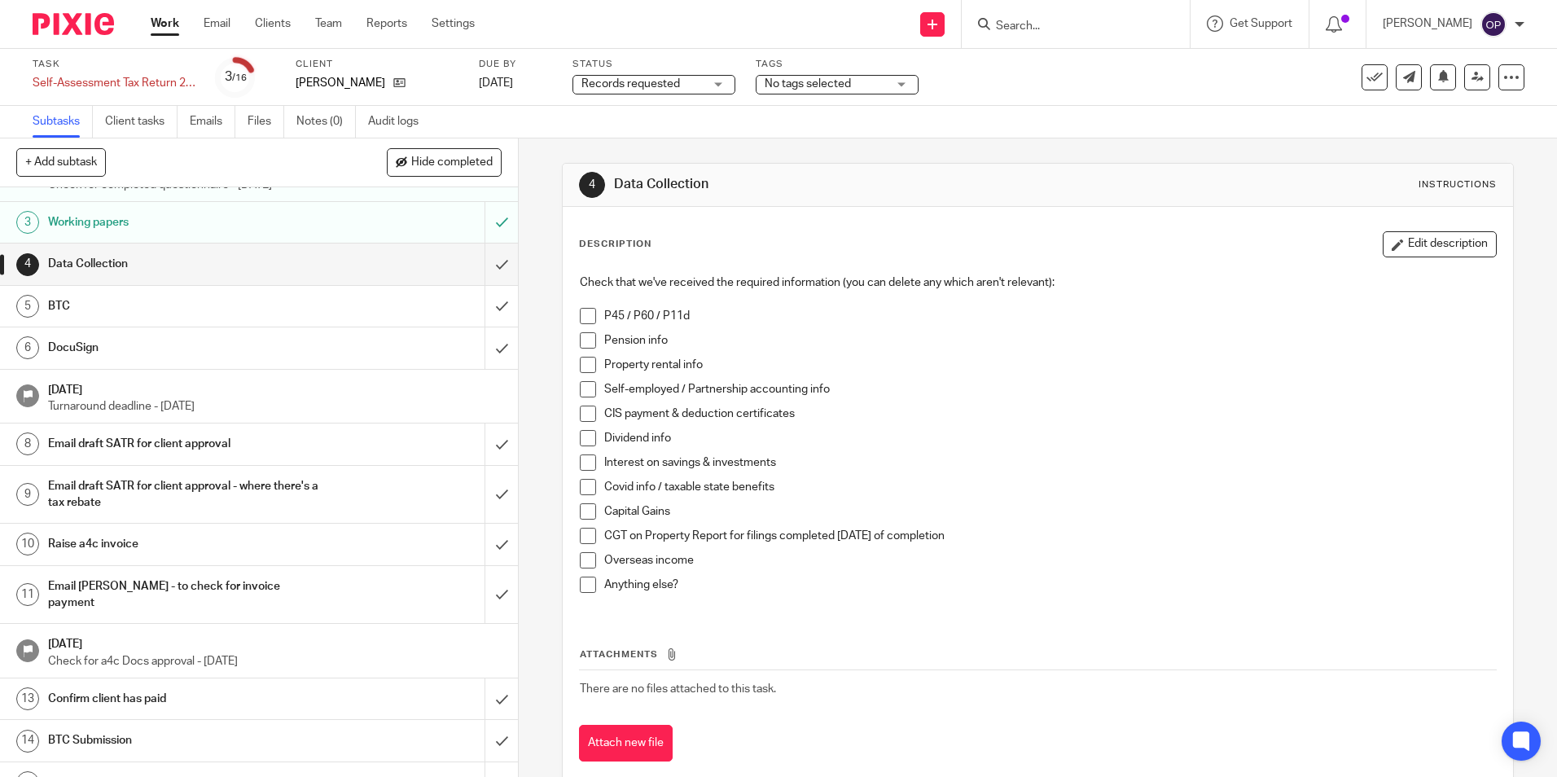
click at [241, 446] on h1 "Email draft SATR for client approval" at bounding box center [188, 444] width 280 height 24
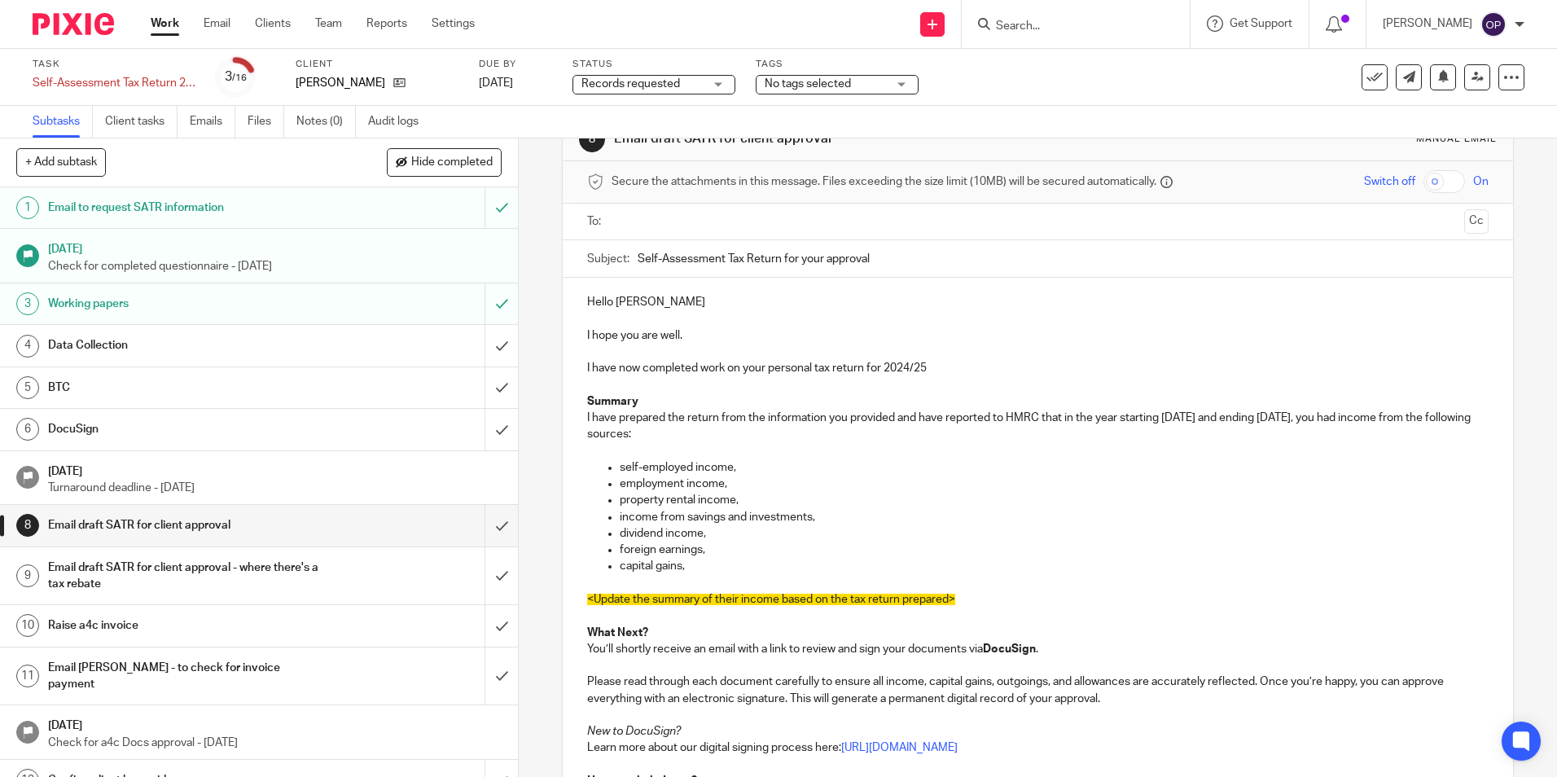
scroll to position [163, 0]
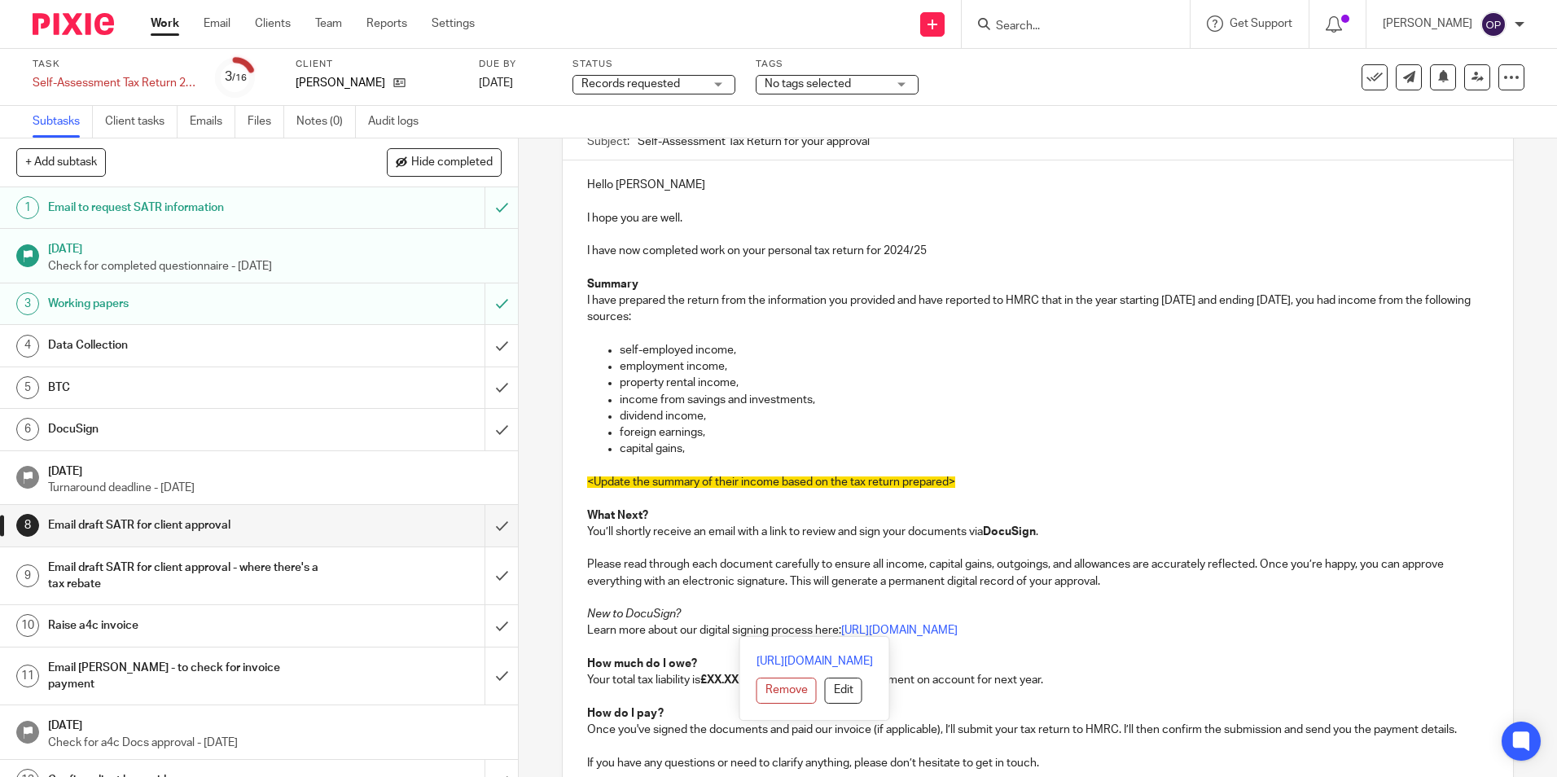
drag, startPoint x: 1072, startPoint y: 636, endPoint x: 581, endPoint y: 634, distance: 491.1
click at [581, 634] on div "Hello Adam I hope you are well. I have now completed work on your personal tax …" at bounding box center [1038, 496] width 950 height 672
copy p "Learn more about our digital signing process here: https://a4cgroup.co.uk/news/…"
click at [968, 381] on p "property rental income," at bounding box center [1054, 383] width 868 height 16
click at [386, 76] on link at bounding box center [395, 83] width 20 height 16
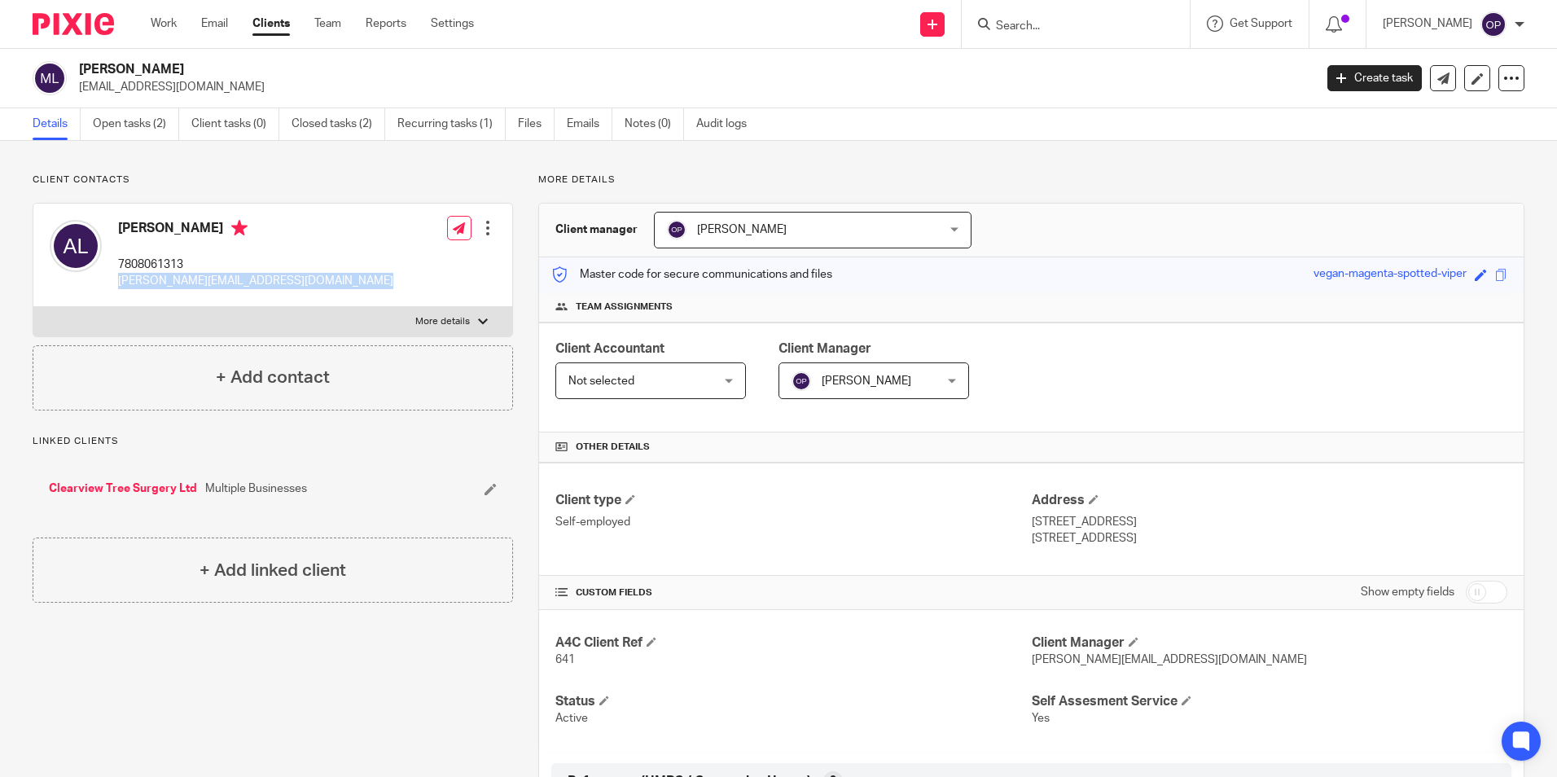
drag, startPoint x: 112, startPoint y: 283, endPoint x: 390, endPoint y: 283, distance: 277.7
click at [390, 283] on div "[PERSON_NAME] 7808061313 [PERSON_NAME][EMAIL_ADDRESS][DOMAIN_NAME] Edit contact…" at bounding box center [272, 255] width 479 height 103
copy div "[PERSON_NAME][EMAIL_ADDRESS][DOMAIN_NAME]"
drag, startPoint x: 339, startPoint y: 166, endPoint x: 321, endPoint y: 108, distance: 60.5
